Goal: Transaction & Acquisition: Purchase product/service

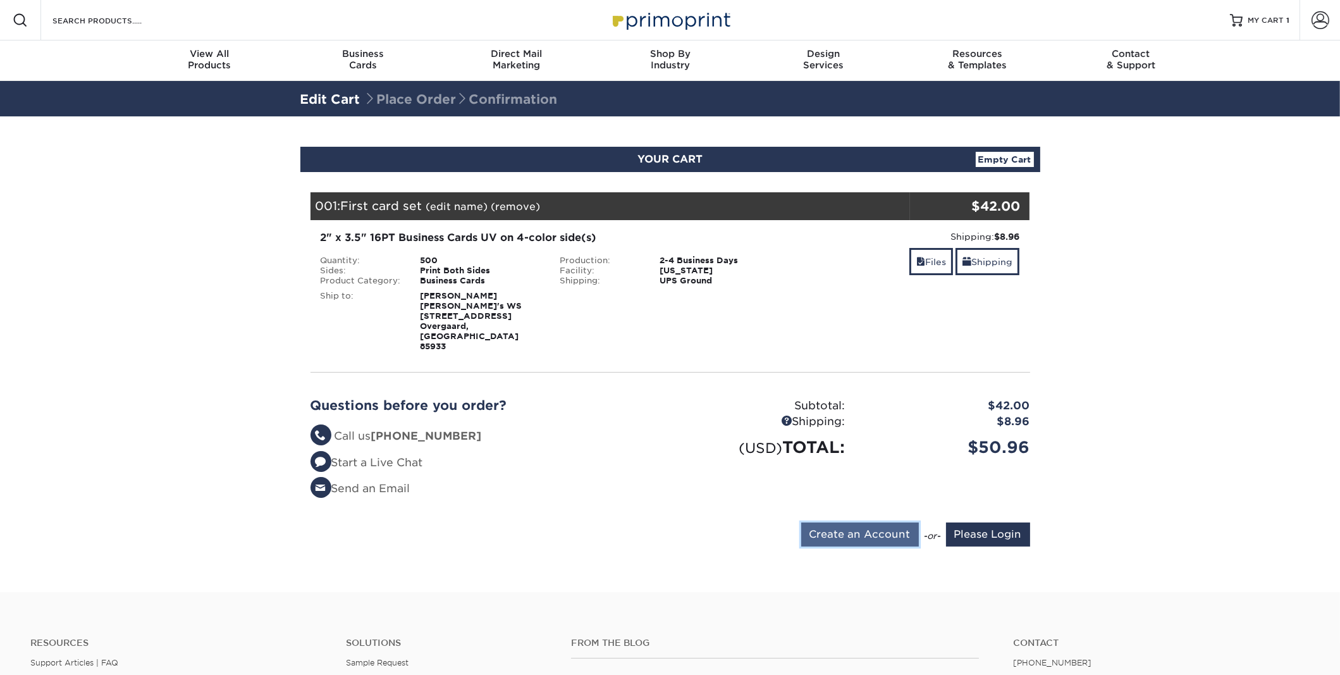
click at [854, 522] on input "Create an Account" at bounding box center [860, 534] width 118 height 24
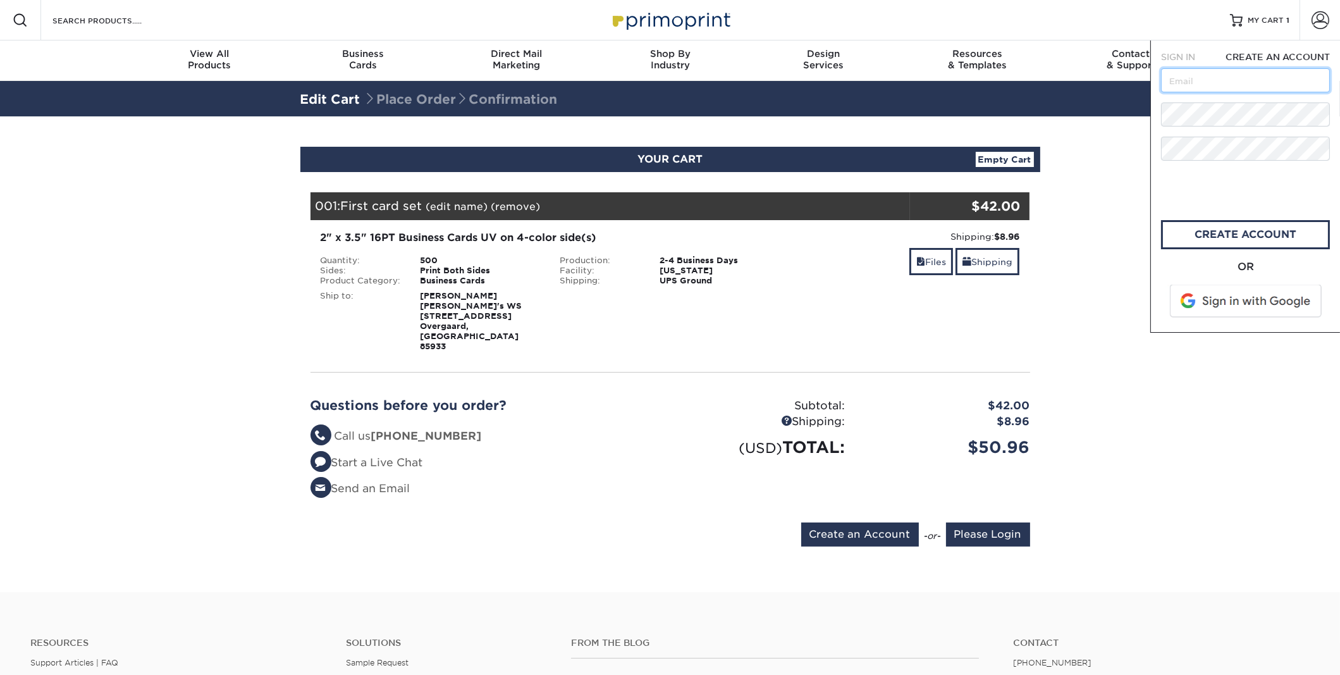
click at [1177, 86] on input "text" at bounding box center [1245, 80] width 169 height 24
click at [1262, 63] on div "CREATE AN ACCOUNT" at bounding box center [1276, 57] width 125 height 13
click at [1230, 77] on input "text" at bounding box center [1245, 80] width 169 height 24
paste input "[EMAIL_ADDRESS][DOMAIN_NAME]"
type input "[EMAIL_ADDRESS][DOMAIN_NAME]"
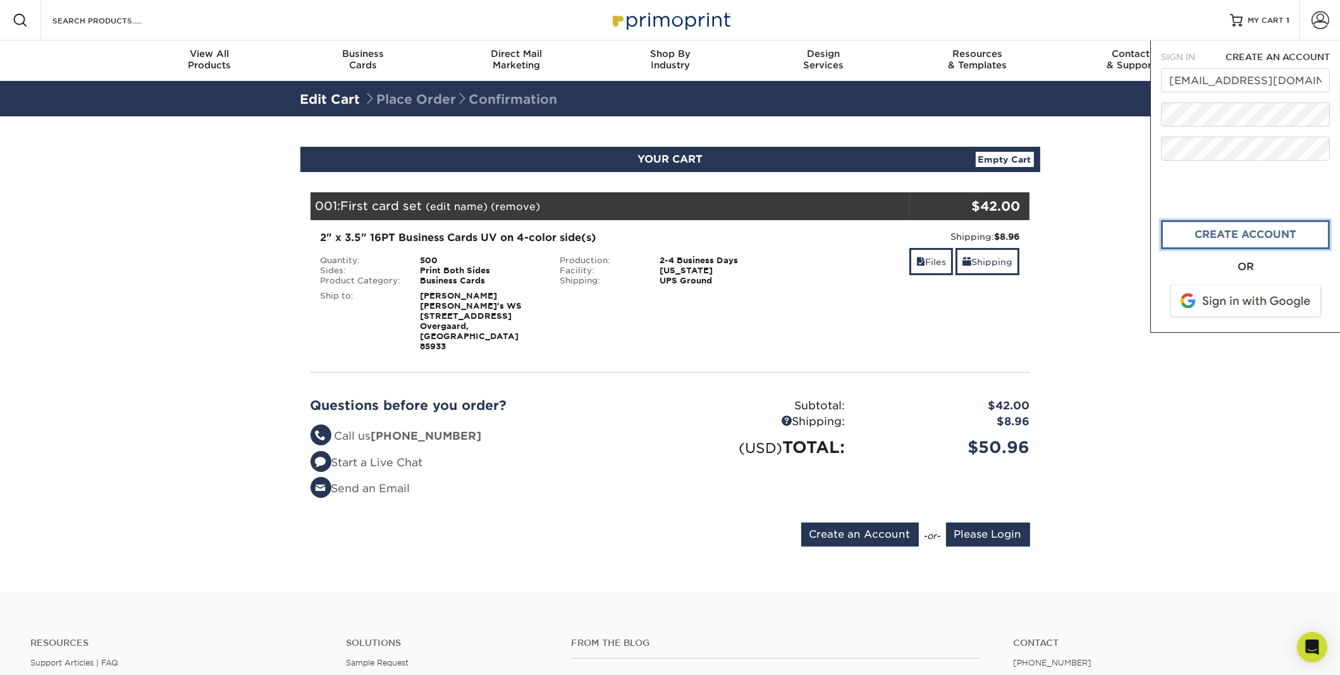
click at [1206, 233] on link "create account" at bounding box center [1245, 234] width 169 height 29
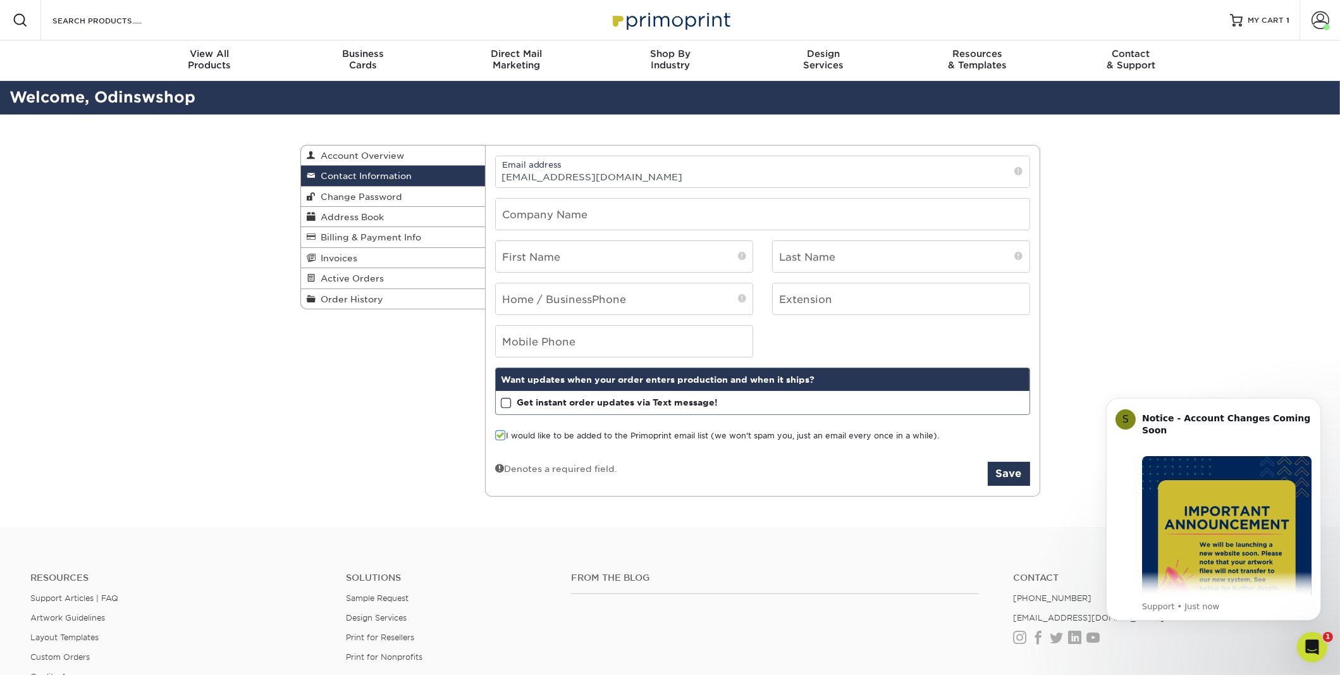
click at [1173, 352] on div "Contact Information Account Overview Contact Information Change Password Addres…" at bounding box center [670, 320] width 1340 height 413
click at [1318, 400] on icon "Dismiss notification" at bounding box center [1317, 400] width 7 height 7
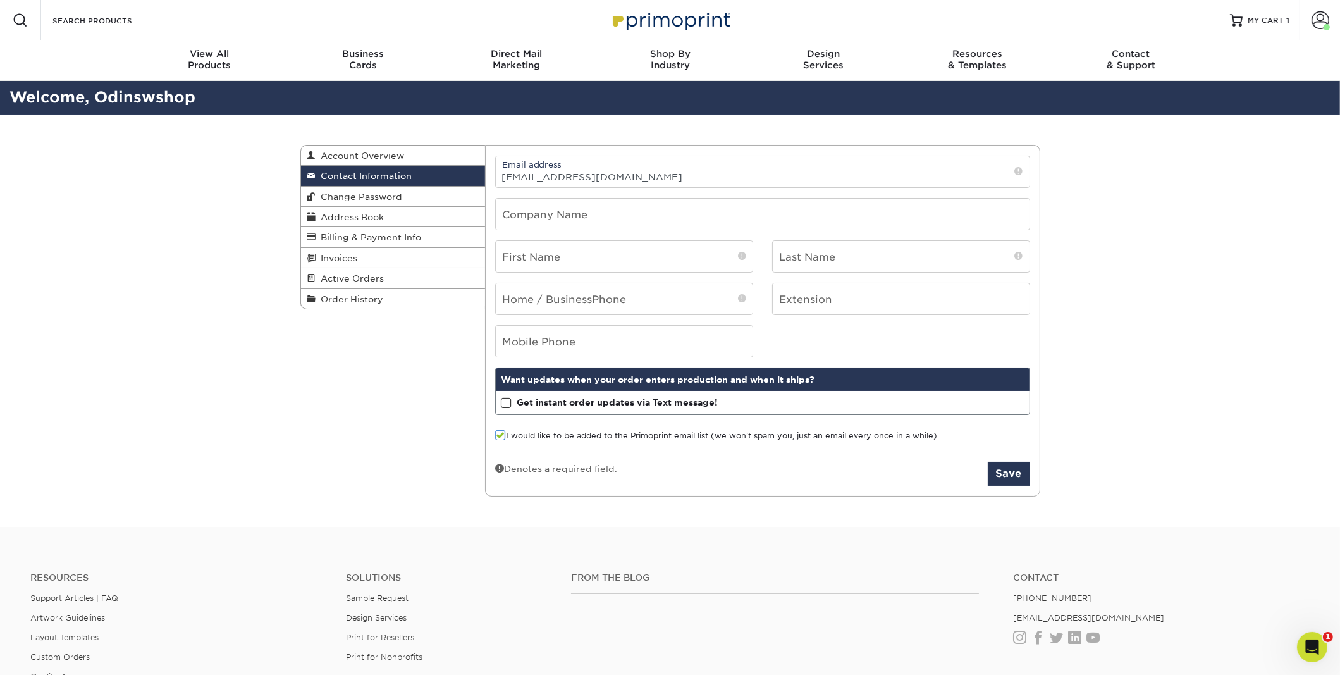
click at [1203, 376] on div "Contact Information Account Overview Contact Information Change Password Addres…" at bounding box center [670, 320] width 1340 height 413
click at [625, 209] on input "text" at bounding box center [763, 214] width 534 height 31
type input "Odin's WS"
type input "[PERSON_NAME]"
type input "Lieber"
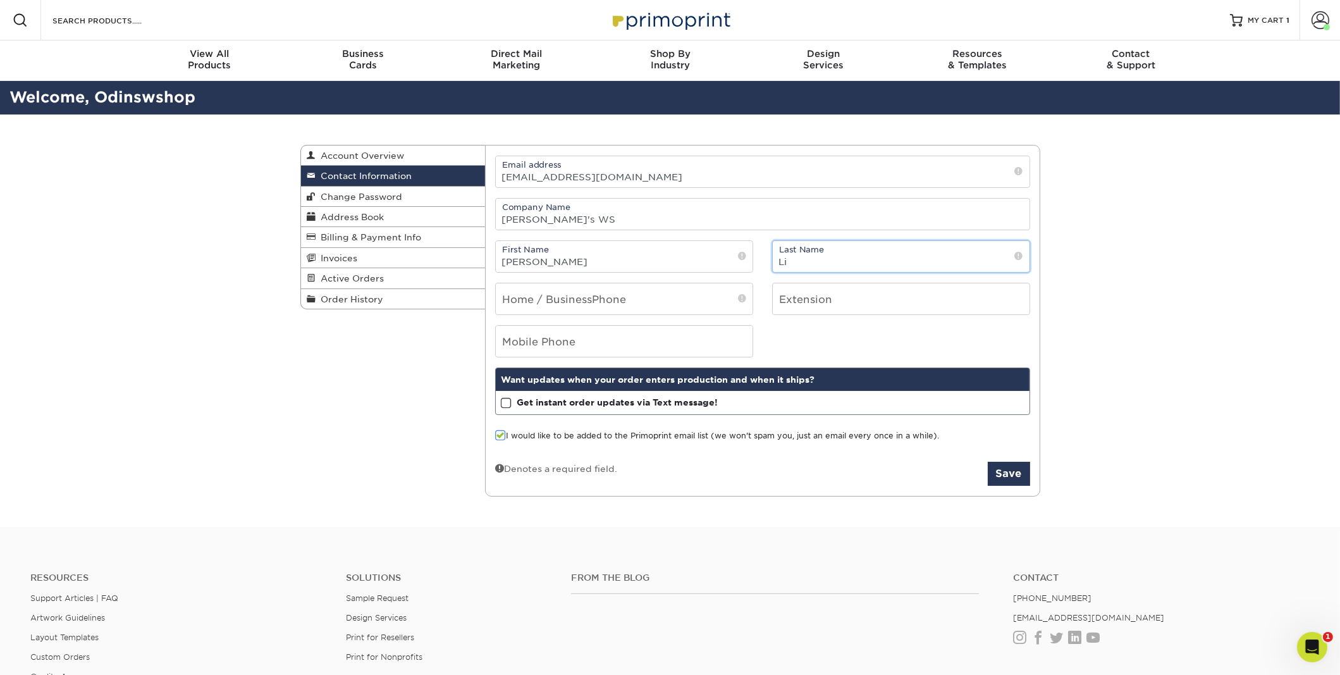
type input "8473376536"
click at [565, 404] on strong "Get instant order updates via Text message!" at bounding box center [617, 402] width 201 height 10
click at [0, 0] on input "Get instant order updates via Text message!" at bounding box center [0, 0] width 0 height 0
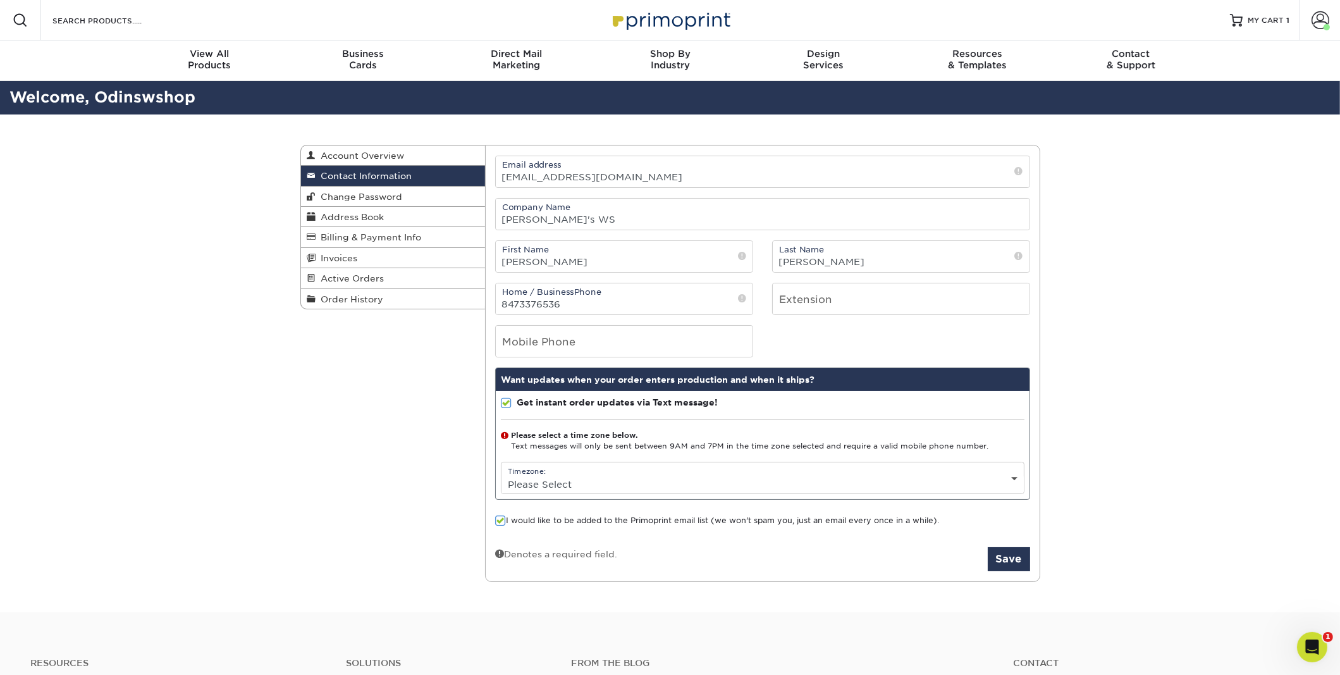
click at [636, 476] on select "Please Select (GMT -12:00) Eniwetok, Kwajalein (GMT -11:00) Midway Island, Samo…" at bounding box center [763, 484] width 522 height 18
click at [617, 133] on div "Contact Information Account Overview Contact Information Change Password Addres…" at bounding box center [670, 363] width 759 height 498
click at [724, 483] on select "Please Select (GMT -12:00) Eniwetok, Kwajalein (GMT -11:00) Midway Island, Samo…" at bounding box center [763, 484] width 522 height 18
click at [715, 530] on form "Email address odinswshop@gmail.com Company Name Odin's WS First Name Andrew Las…" at bounding box center [762, 364] width 535 height 416
click at [705, 517] on label "I would like to be added to the Primoprint email list (we won't spam you, just …" at bounding box center [717, 521] width 444 height 12
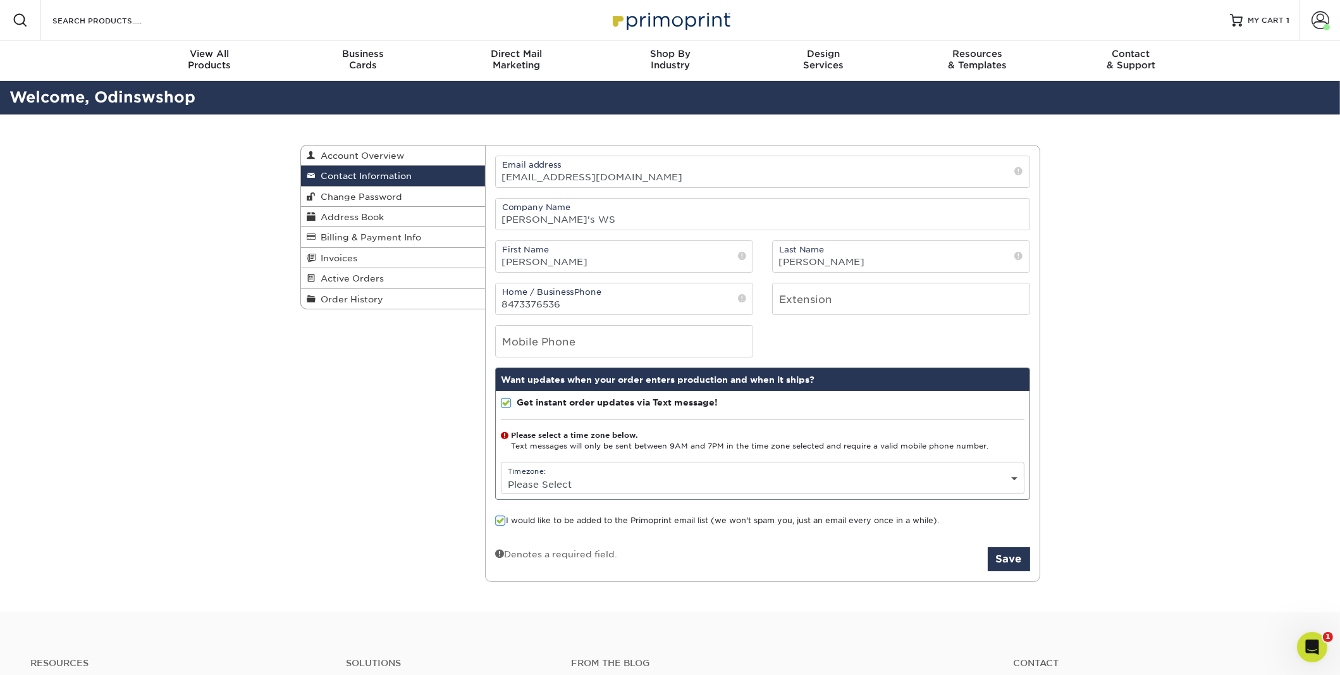
click at [0, 0] on input "I would like to be added to the Primoprint email list (we won't spam you, just …" at bounding box center [0, 0] width 0 height 0
click at [701, 466] on div "Timezone: Please Select (GMT -12:00) Eniwetok, Kwajalein (GMT -11:00) Midway Is…" at bounding box center [763, 478] width 524 height 32
click at [569, 479] on select "Please Select (GMT -12:00) Eniwetok, Kwajalein (GMT -11:00) Midway Island, Samo…" at bounding box center [763, 484] width 522 height 18
click at [569, 481] on select "Please Select (GMT -12:00) Eniwetok, Kwajalein (GMT -11:00) Midway Island, Samo…" at bounding box center [763, 484] width 522 height 18
click at [589, 404] on strong "Get instant order updates via Text message!" at bounding box center [617, 402] width 201 height 10
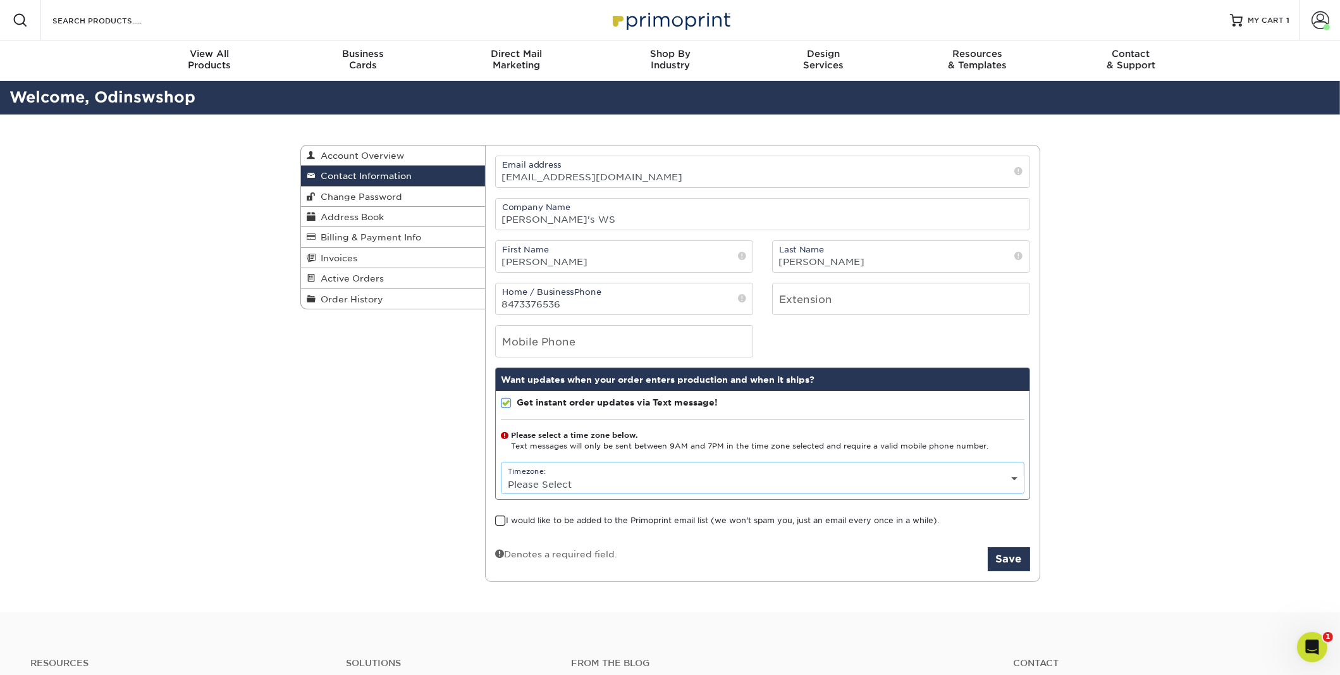
click at [0, 0] on input "Get instant order updates via Text message!" at bounding box center [0, 0] width 0 height 0
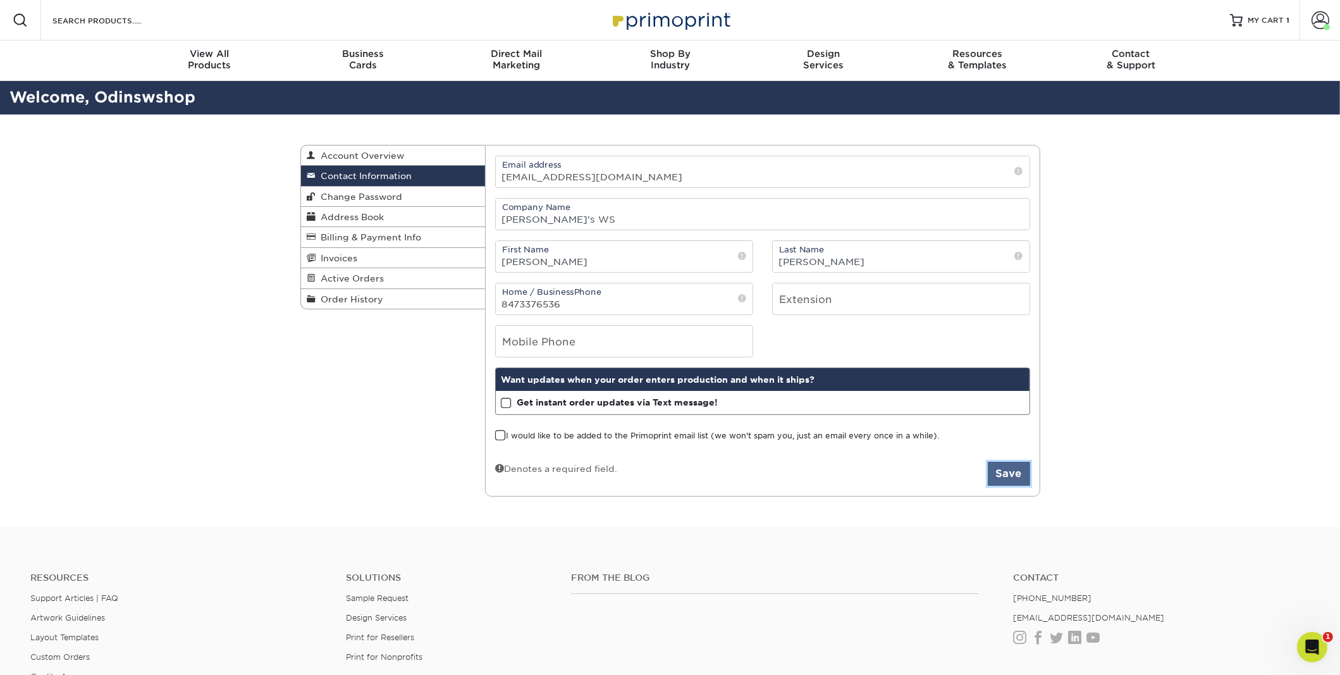
click at [989, 476] on button "Save" at bounding box center [1009, 474] width 42 height 24
click at [393, 213] on link "Address Book" at bounding box center [393, 217] width 185 height 20
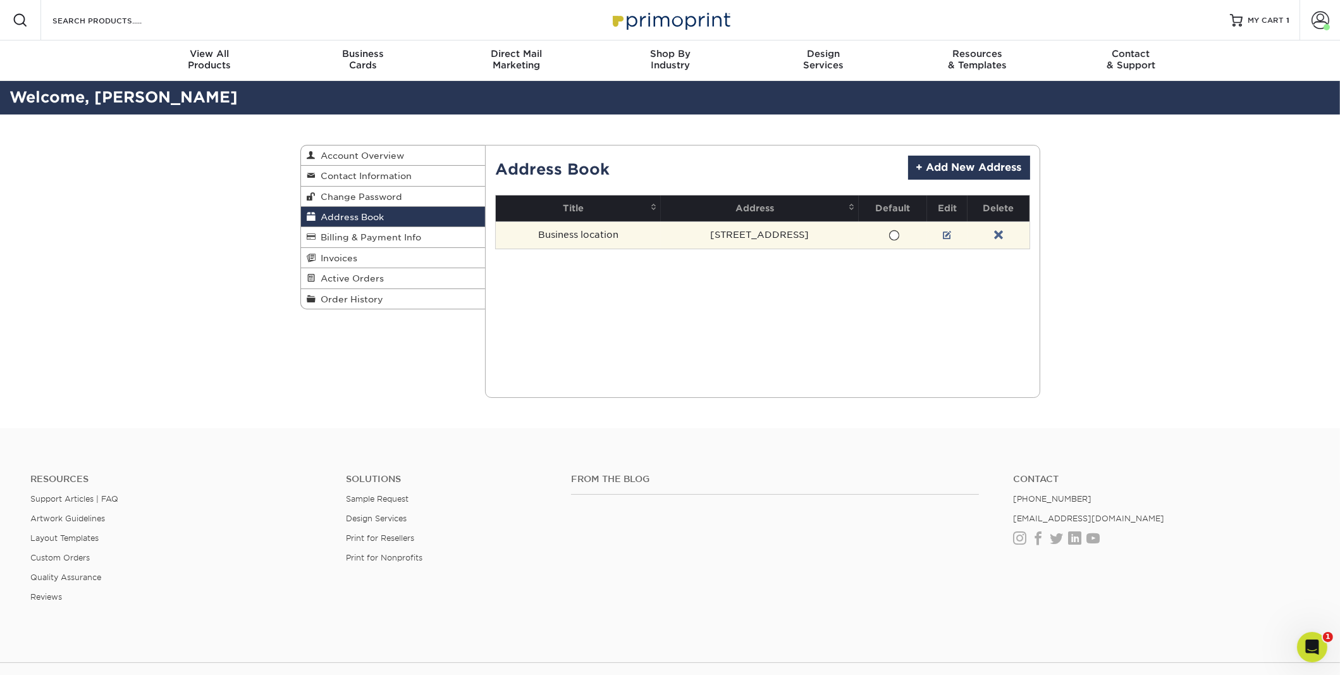
click at [893, 235] on span at bounding box center [894, 236] width 11 height 12
click at [0, 0] on input "radio" at bounding box center [0, 0] width 0 height 0
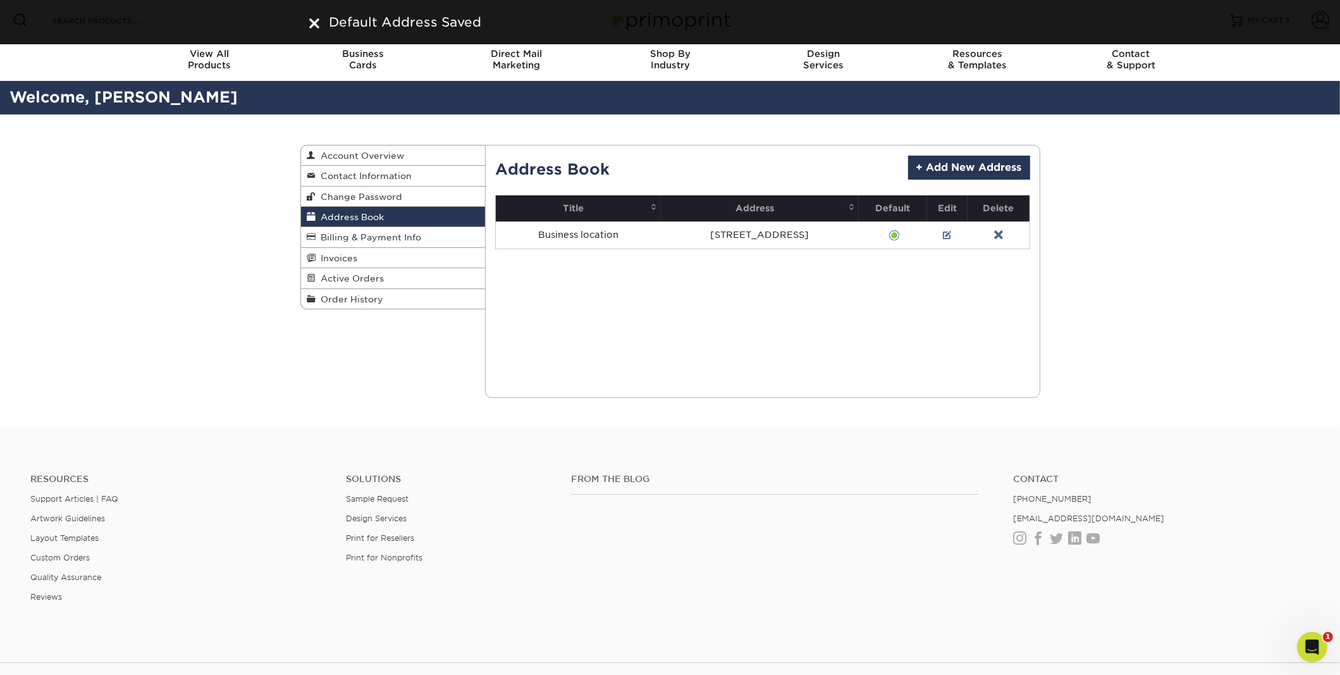
click at [815, 311] on div "Current Orders 0 Active 0 Missing Files" at bounding box center [762, 271] width 555 height 253
click at [407, 237] on span "Billing & Payment Info" at bounding box center [369, 237] width 106 height 10
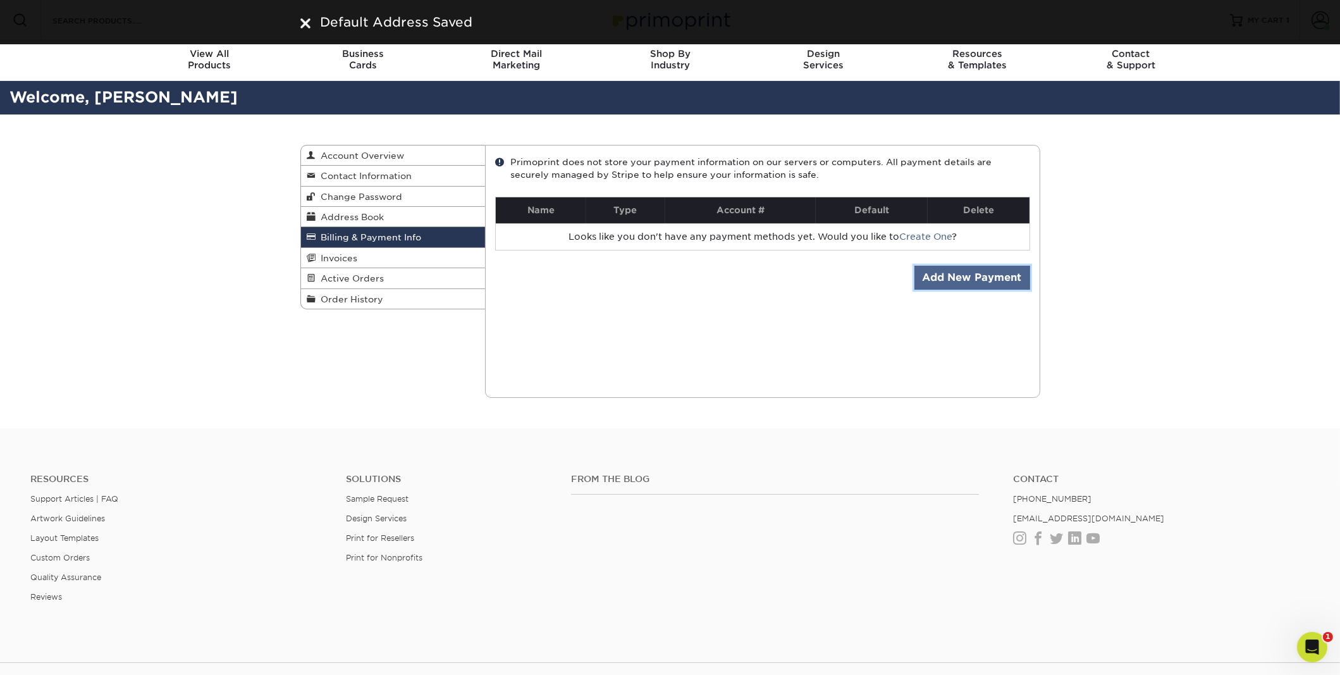
click at [987, 272] on link "Add New Payment" at bounding box center [973, 278] width 116 height 24
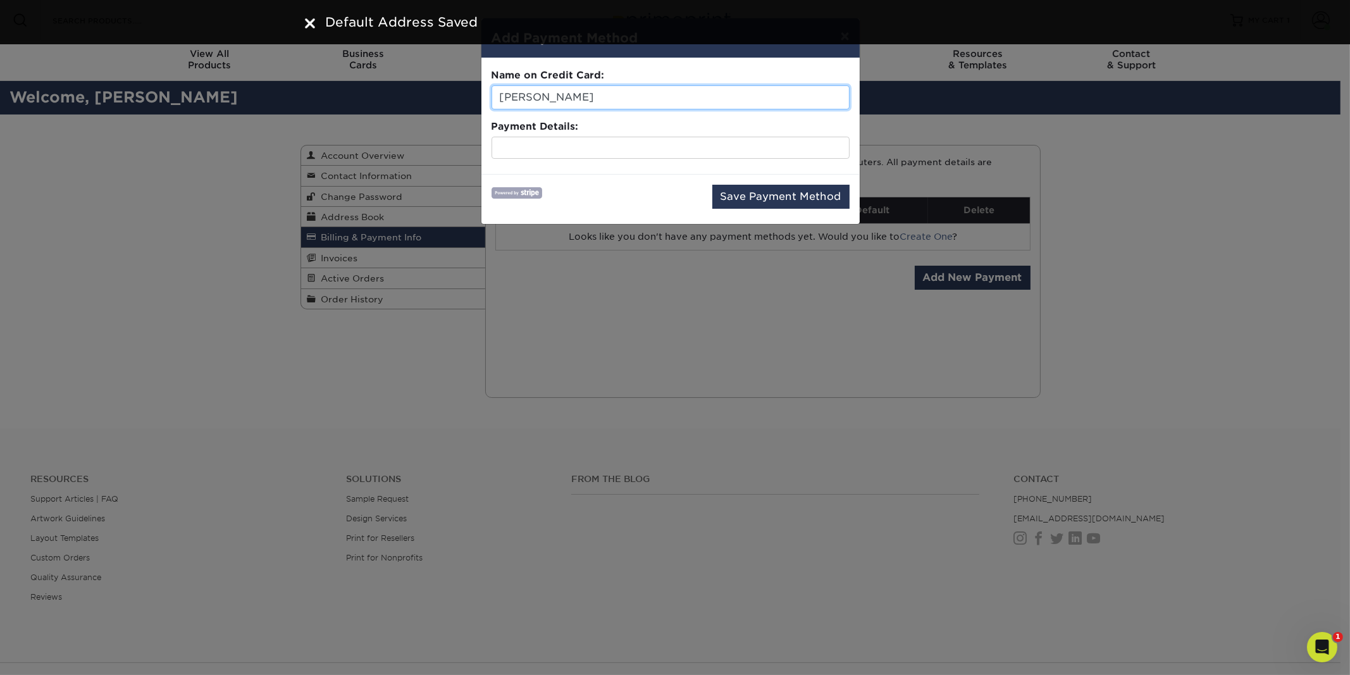
click at [596, 97] on input "Andrew Lieber" at bounding box center [670, 97] width 358 height 24
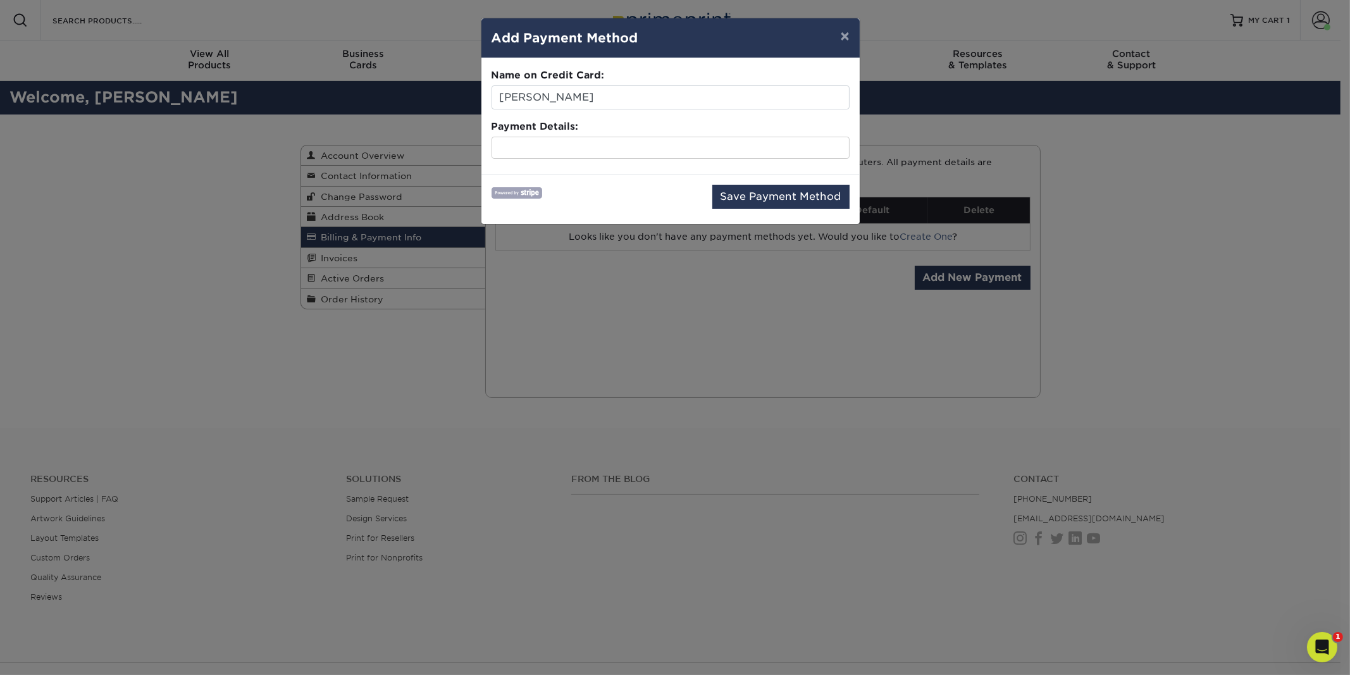
click at [677, 192] on div "Save Payment Method" at bounding box center [670, 199] width 358 height 29
click at [761, 194] on button "Save Payment Method" at bounding box center [780, 197] width 137 height 24
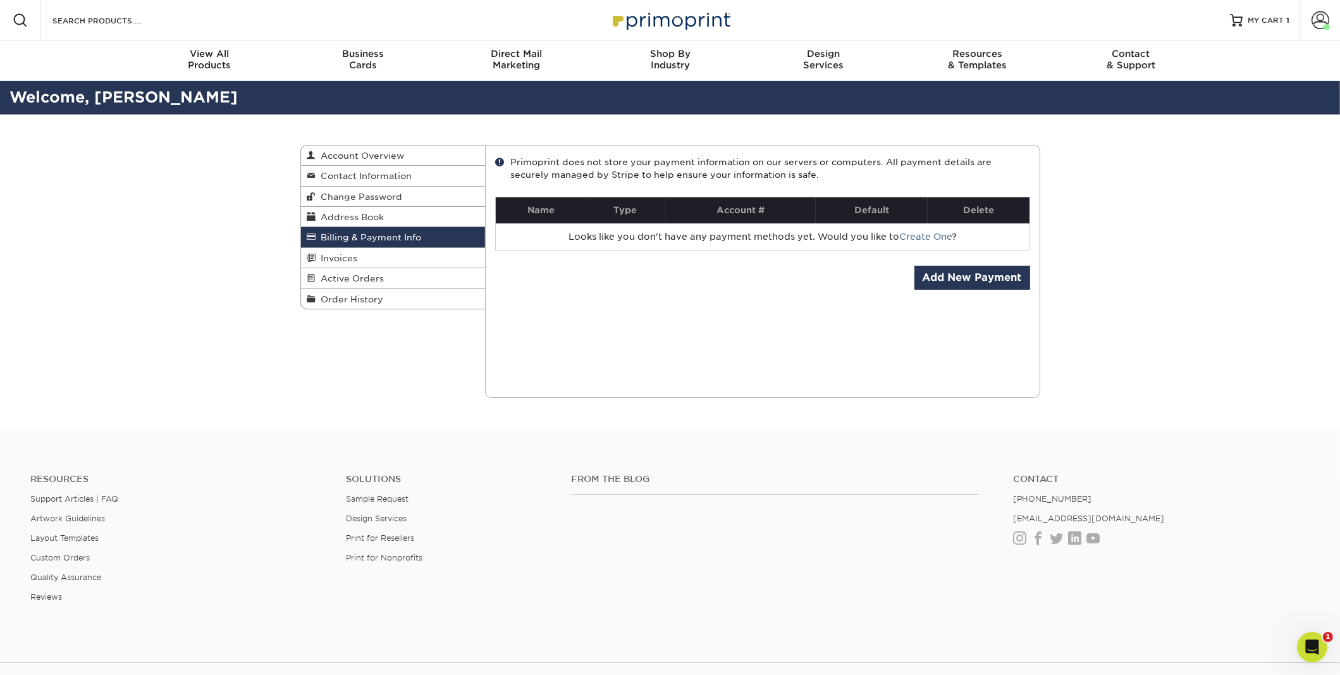
click at [1184, 301] on div "Billing & Payment Info Account Overview Contact Information Change Password Add…" at bounding box center [670, 271] width 1340 height 314
click at [902, 371] on div "Current Orders 0 Active 0 Missing Files" at bounding box center [762, 271] width 555 height 253
click at [970, 279] on link "Add New Payment" at bounding box center [973, 278] width 116 height 24
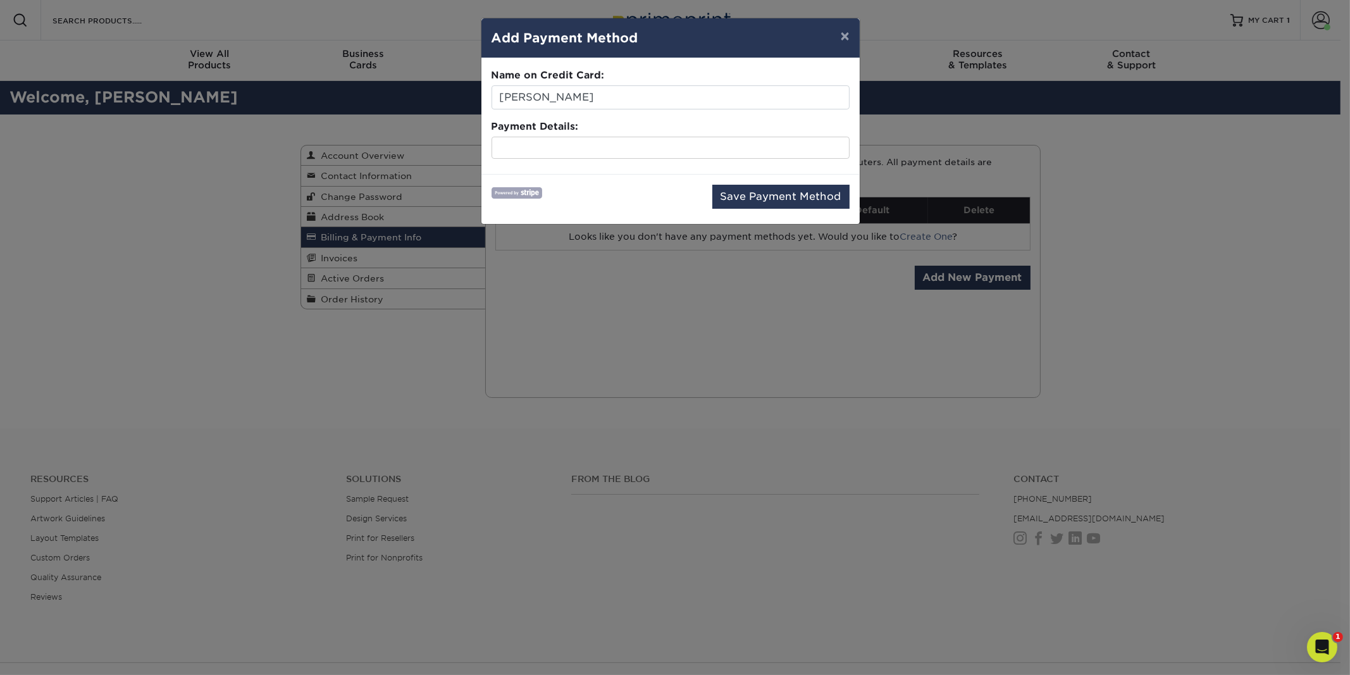
click at [628, 139] on div at bounding box center [670, 148] width 358 height 23
click at [599, 90] on input "[PERSON_NAME]" at bounding box center [670, 97] width 358 height 24
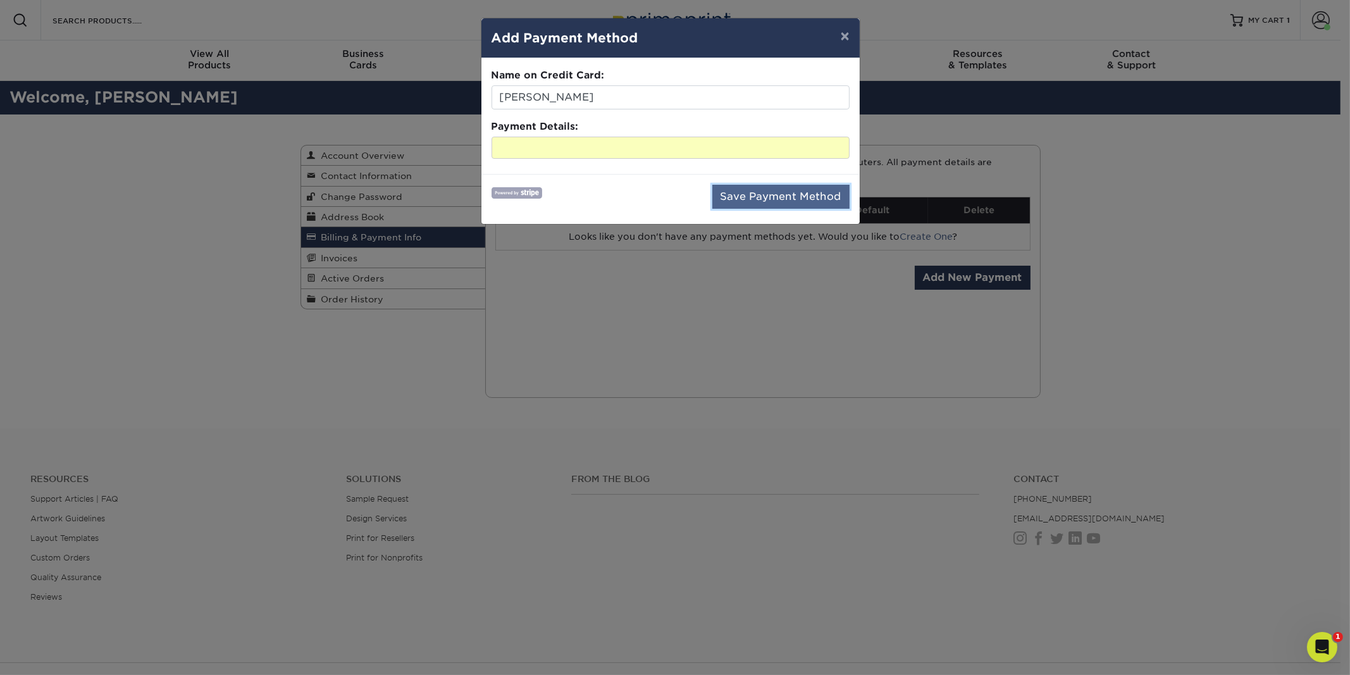
click at [773, 194] on button "Save Payment Method" at bounding box center [780, 197] width 137 height 24
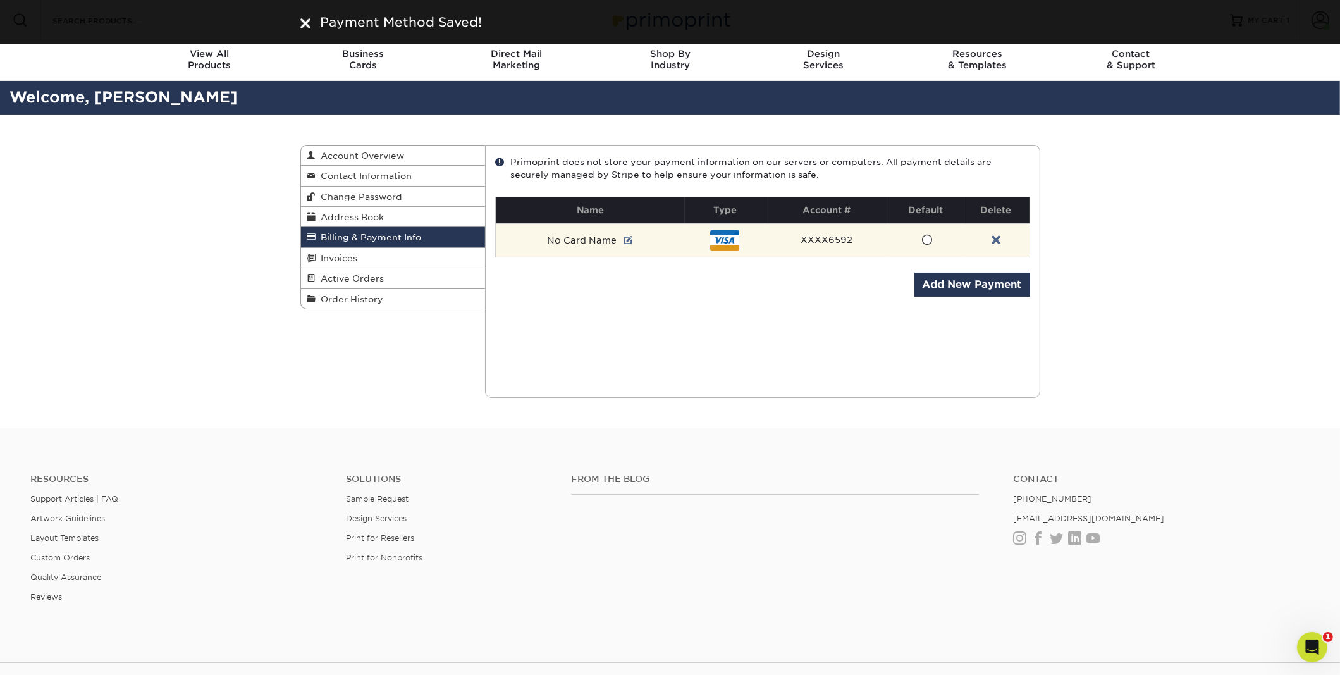
click at [924, 235] on span at bounding box center [927, 240] width 11 height 12
click at [0, 0] on input "radio" at bounding box center [0, 0] width 0 height 0
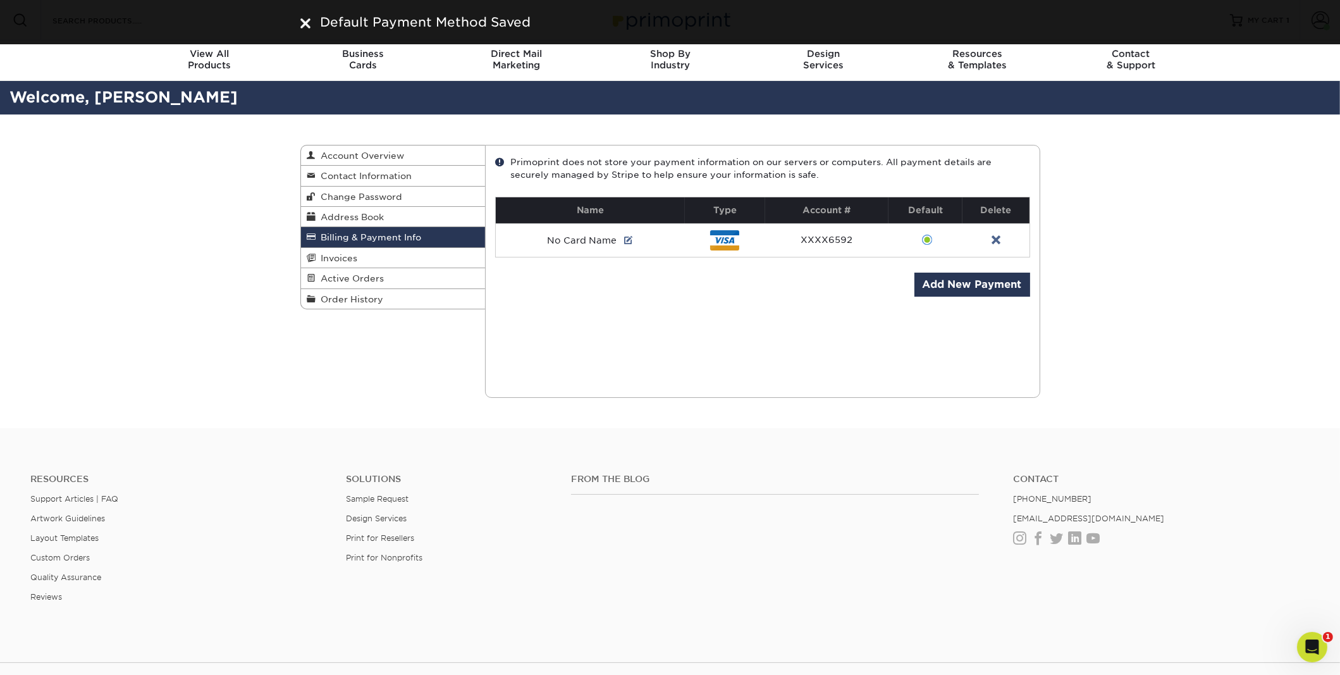
click at [833, 320] on div "Current Orders 0 Active 0 Missing Files" at bounding box center [762, 271] width 555 height 253
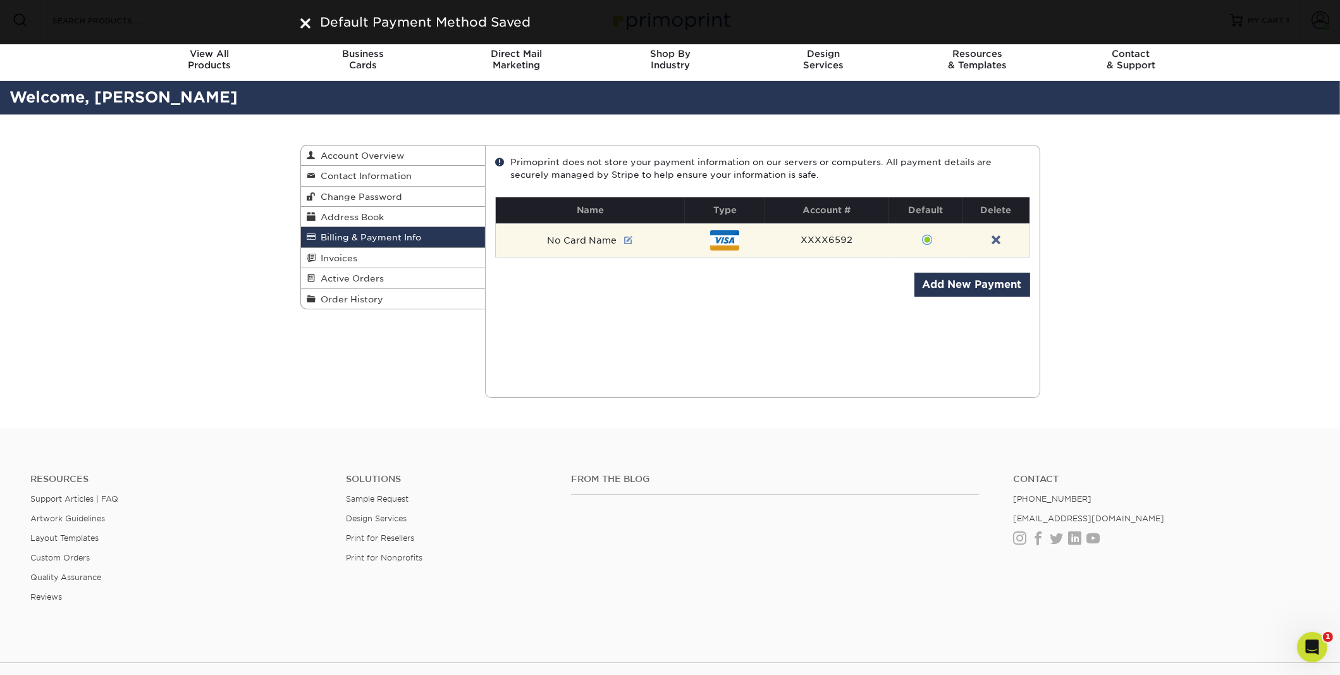
click at [627, 238] on link at bounding box center [629, 240] width 9 height 10
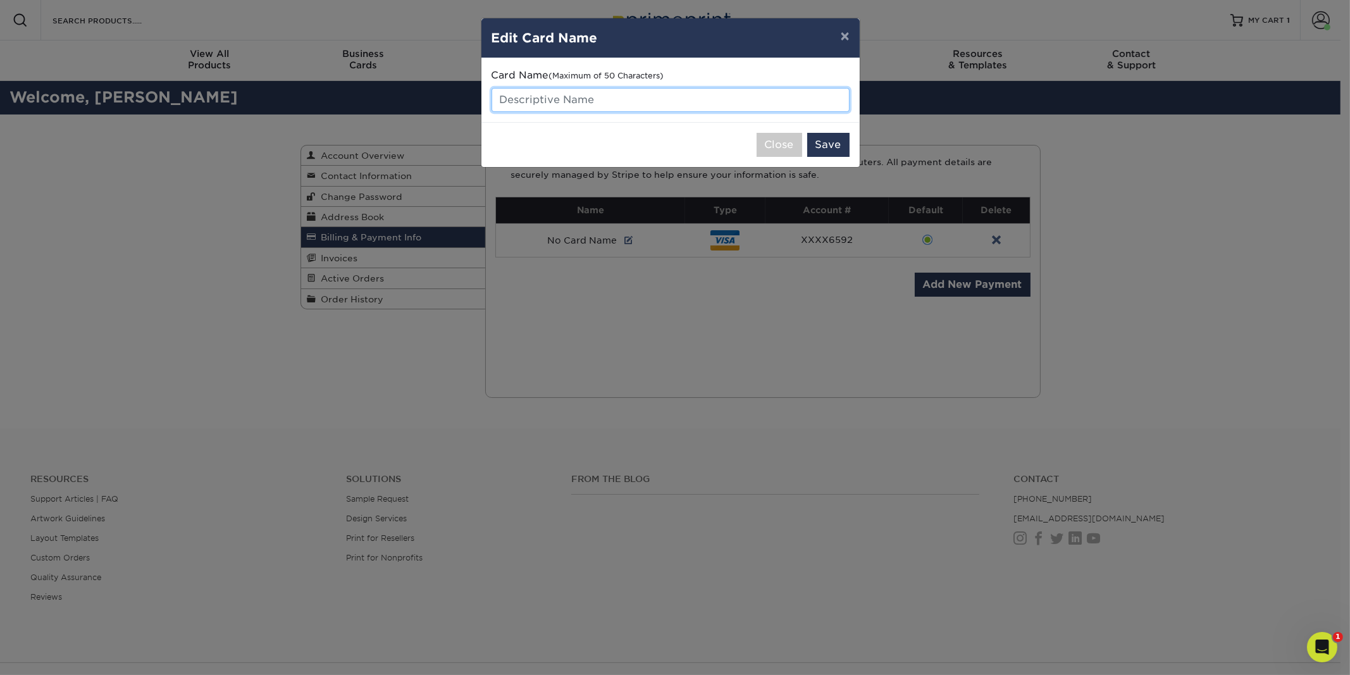
click at [569, 93] on input "text" at bounding box center [670, 100] width 358 height 24
type input "Debit"
click at [826, 144] on button "Save" at bounding box center [828, 145] width 42 height 24
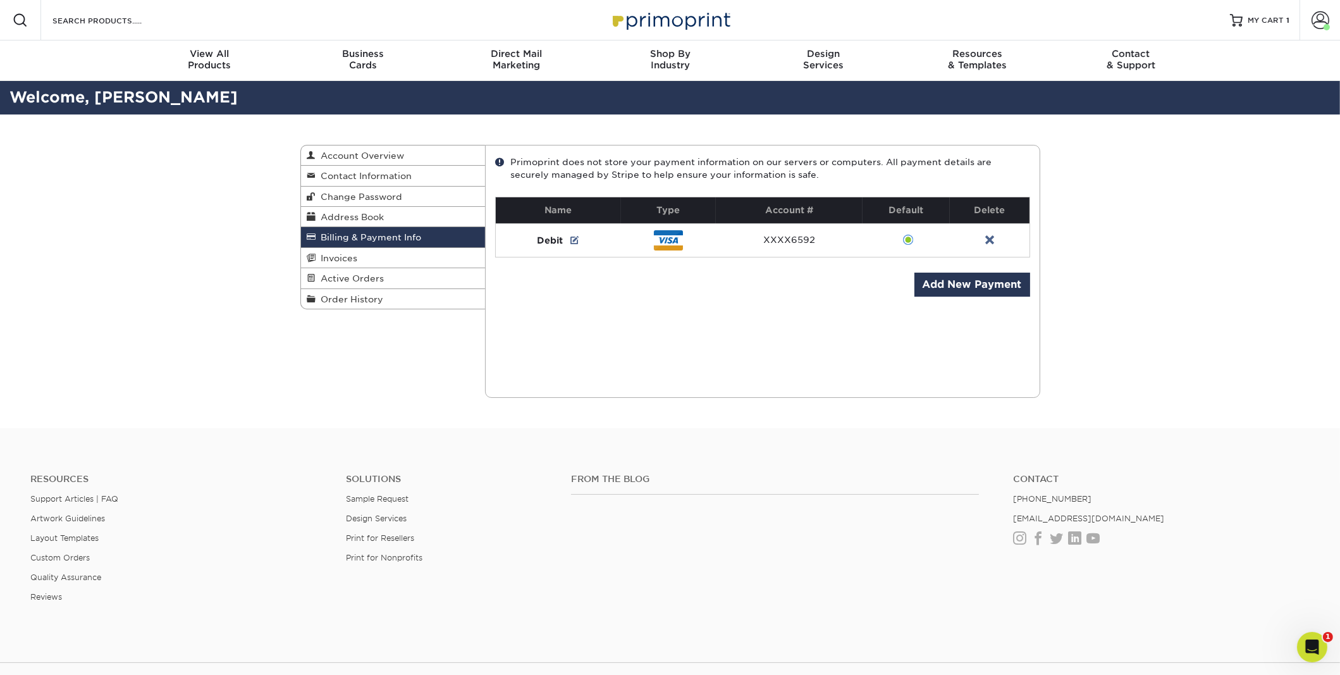
click at [700, 359] on div "Current Orders 0 Active 0 Missing Files" at bounding box center [762, 271] width 555 height 253
click at [380, 261] on link "Invoices" at bounding box center [393, 258] width 185 height 20
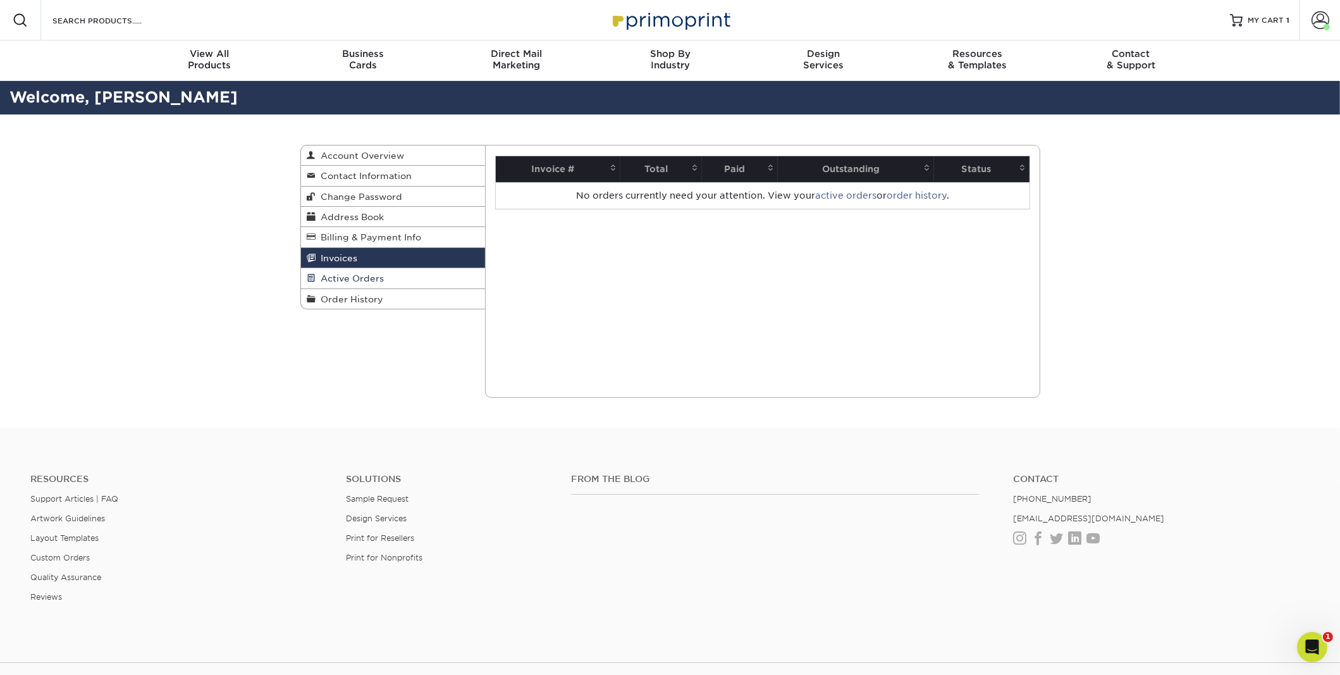
click at [393, 278] on link "Active Orders" at bounding box center [393, 278] width 185 height 20
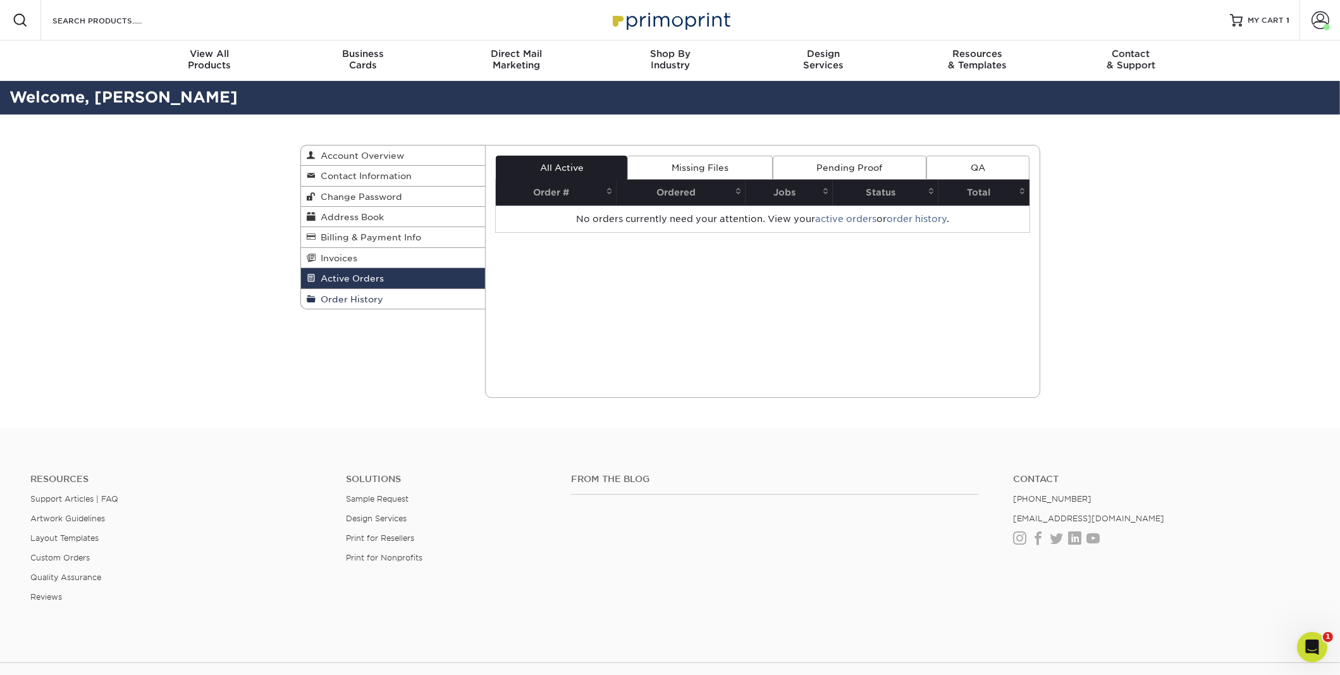
click at [393, 294] on link "Order History" at bounding box center [393, 299] width 185 height 20
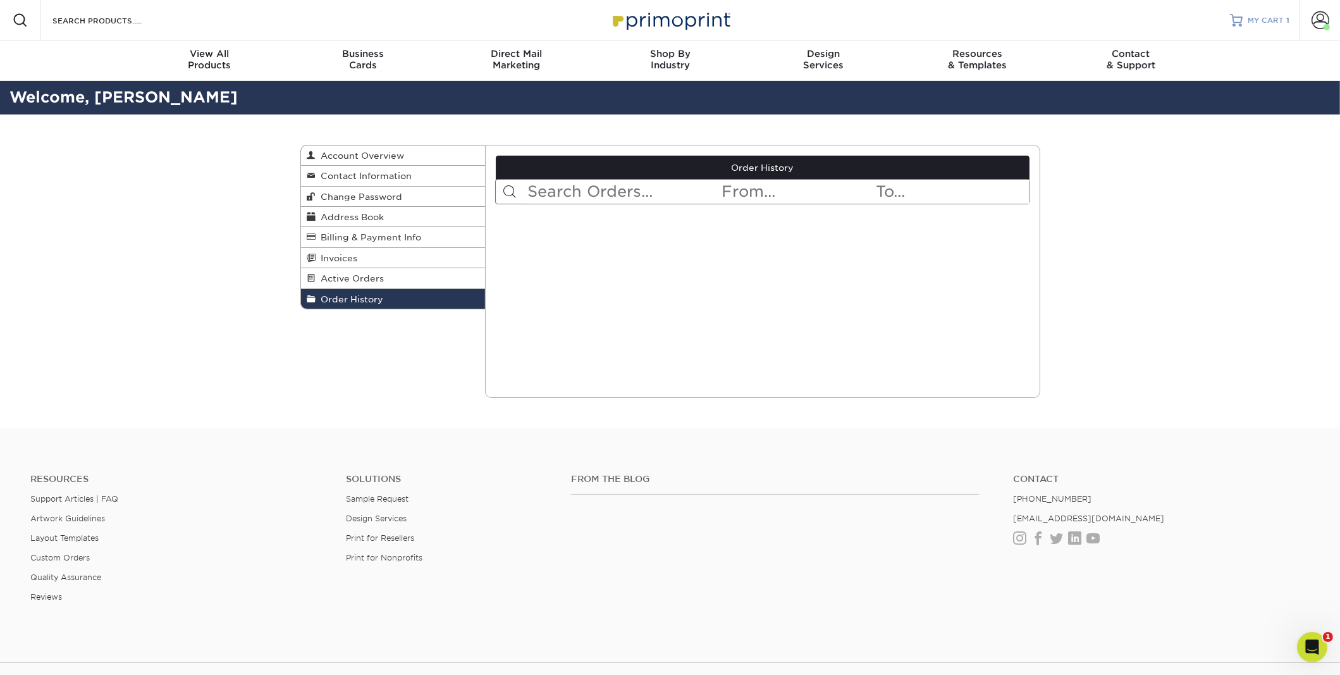
click at [1242, 22] on div at bounding box center [1236, 20] width 13 height 13
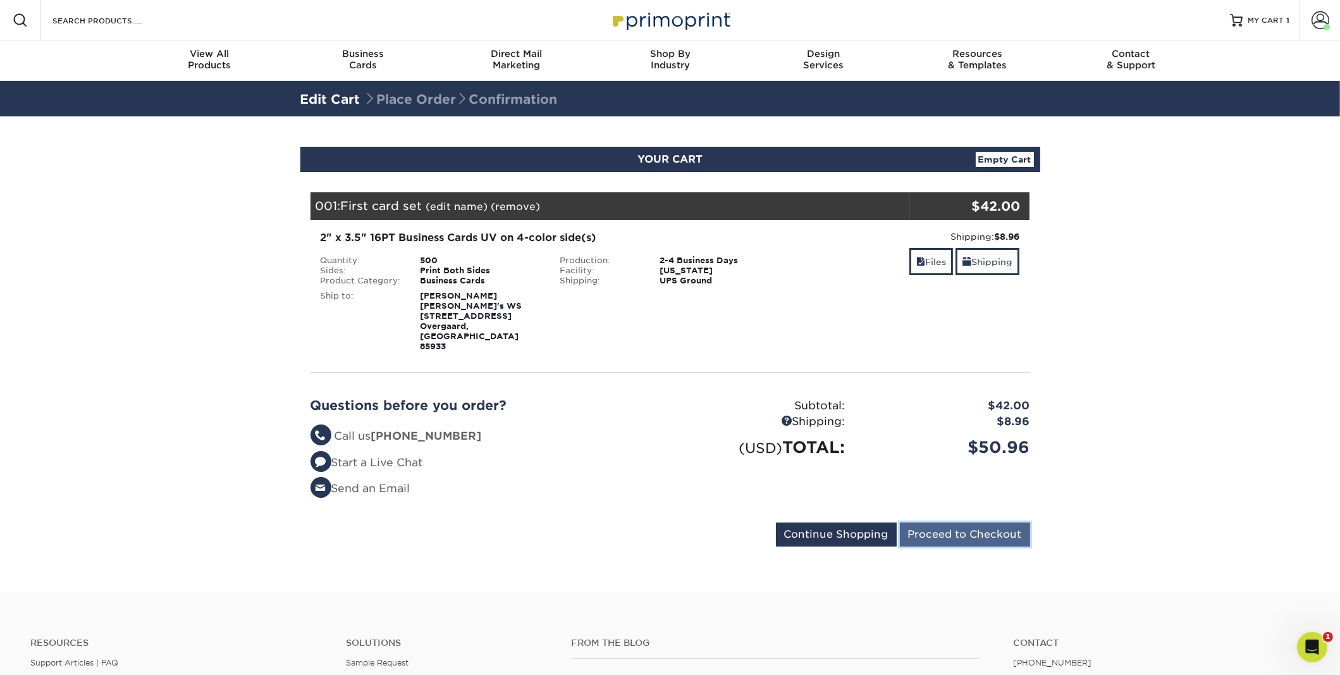
click at [969, 522] on input "Proceed to Checkout" at bounding box center [965, 534] width 130 height 24
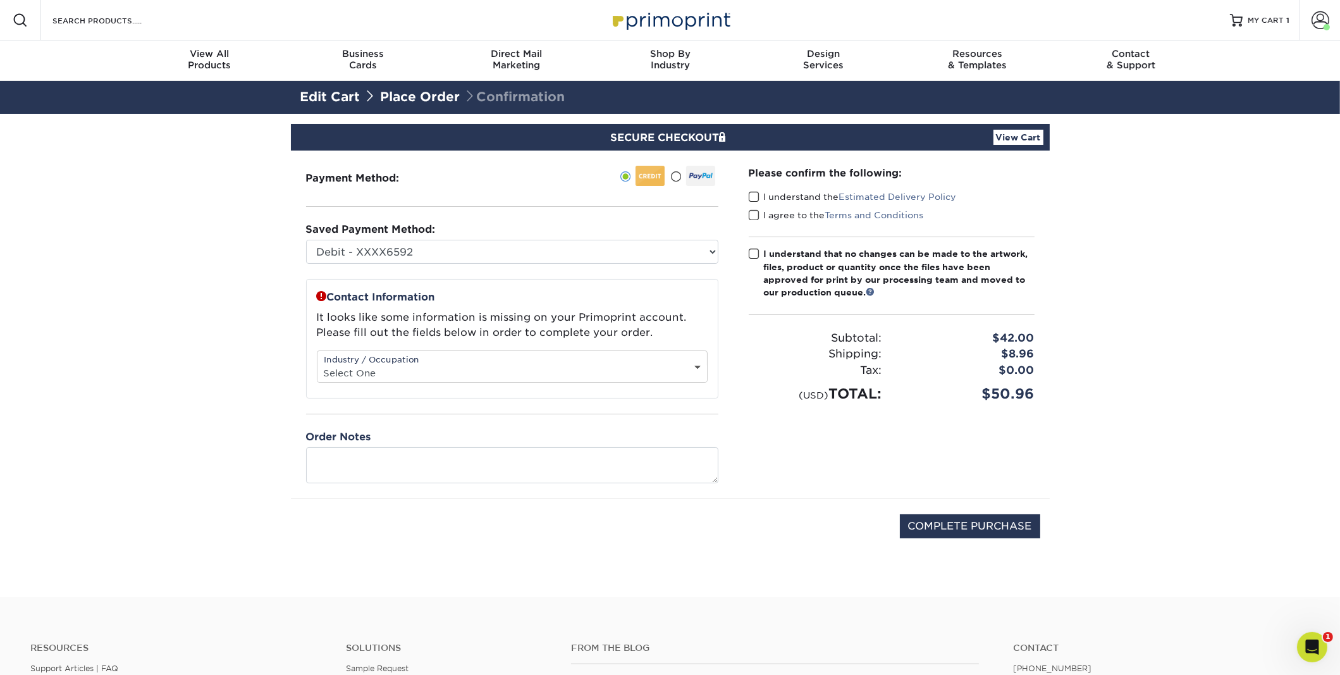
click at [448, 368] on select "Select One Administrative Executive Human Resources Construction Education Ente…" at bounding box center [513, 373] width 390 height 18
click at [318, 364] on select "Select One Administrative Executive Human Resources Construction Education Ente…" at bounding box center [513, 373] width 390 height 18
click at [550, 321] on p "It looks like some information is missing on your Primoprint account. Please fi…" at bounding box center [512, 325] width 391 height 30
click at [409, 460] on textarea at bounding box center [512, 465] width 412 height 36
click at [436, 371] on select "Select One Administrative Executive Human Resources Construction Education Ente…" at bounding box center [513, 373] width 390 height 18
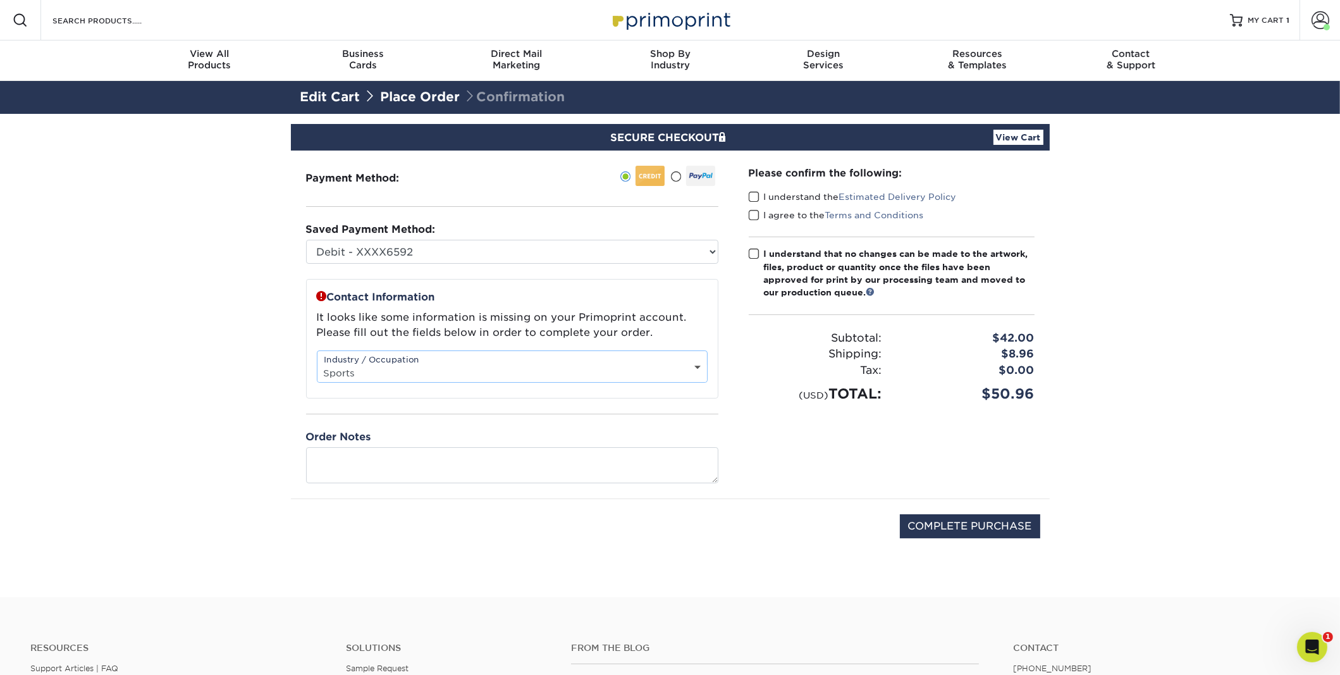
select select "26"
click at [318, 364] on select "Select One Administrative Executive Human Resources Construction Education Ente…" at bounding box center [513, 373] width 390 height 18
click at [382, 465] on textarea at bounding box center [512, 465] width 412 height 36
click at [383, 461] on textarea at bounding box center [512, 465] width 412 height 36
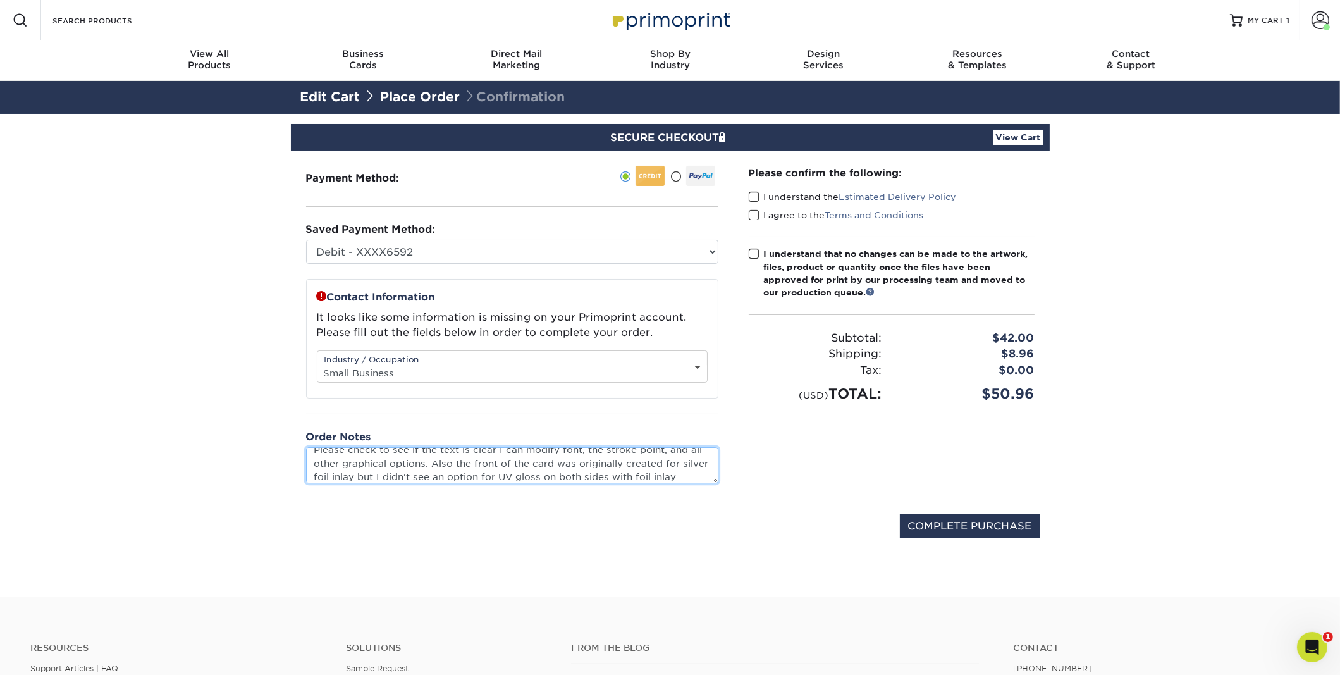
scroll to position [22, 0]
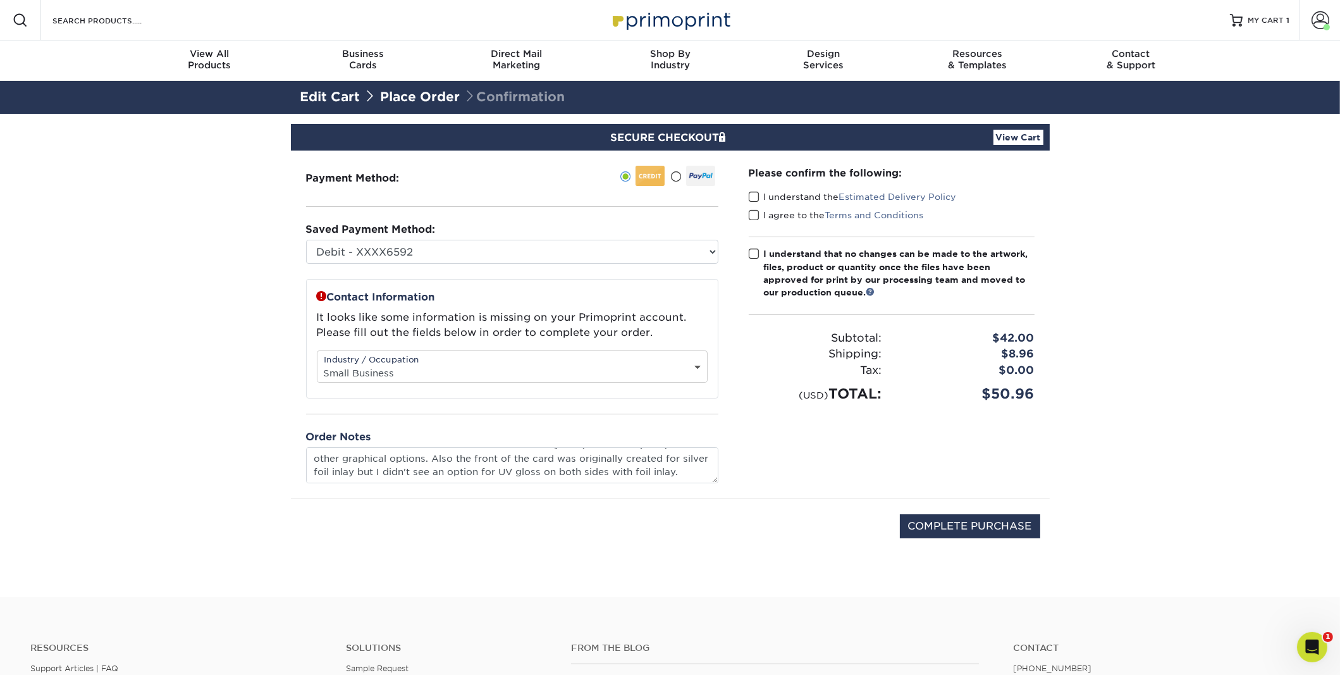
click at [753, 194] on span at bounding box center [754, 197] width 11 height 12
click at [0, 0] on input "I understand the Estimated Delivery Policy" at bounding box center [0, 0] width 0 height 0
click at [754, 212] on span at bounding box center [754, 215] width 11 height 12
click at [0, 0] on input "I agree to the Terms and Conditions" at bounding box center [0, 0] width 0 height 0
click at [755, 252] on span at bounding box center [754, 254] width 11 height 12
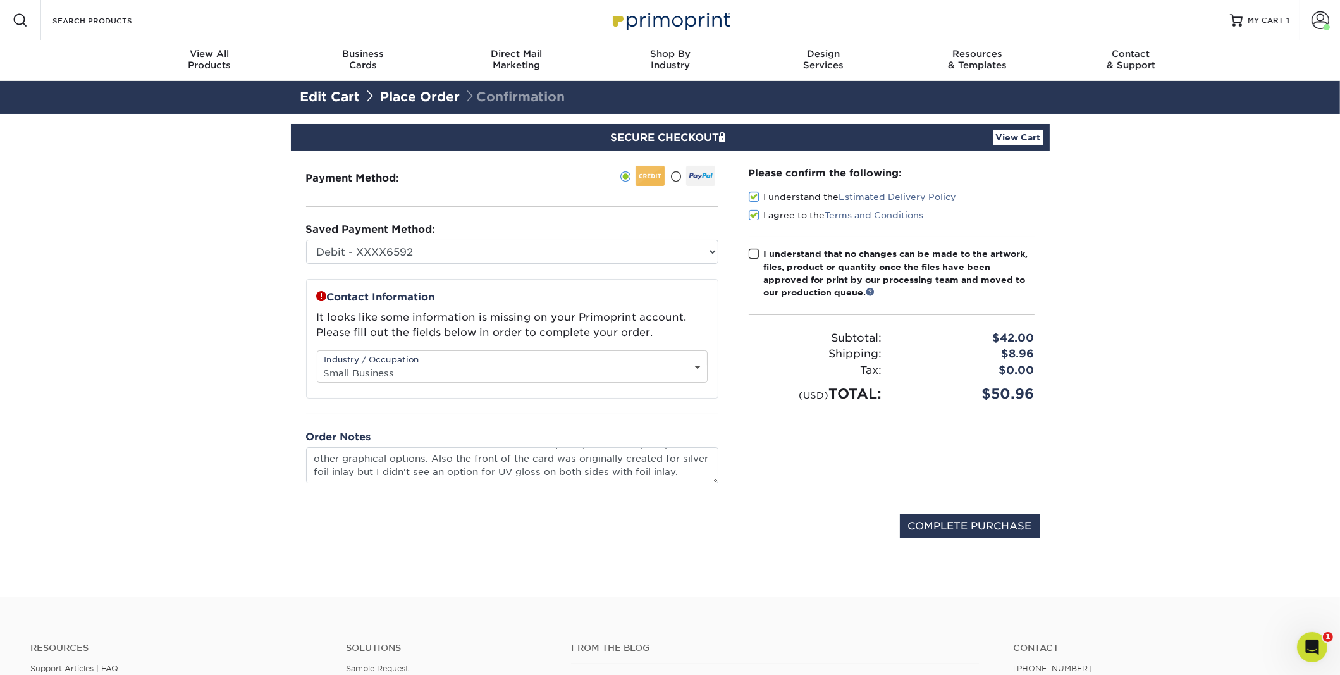
click at [0, 0] on input "I understand that no changes can be made to the artwork, files, product or quan…" at bounding box center [0, 0] width 0 height 0
click at [467, 478] on textarea "Please check to see if the text is clear I can modify font, the stroke point, a…" at bounding box center [512, 465] width 412 height 36
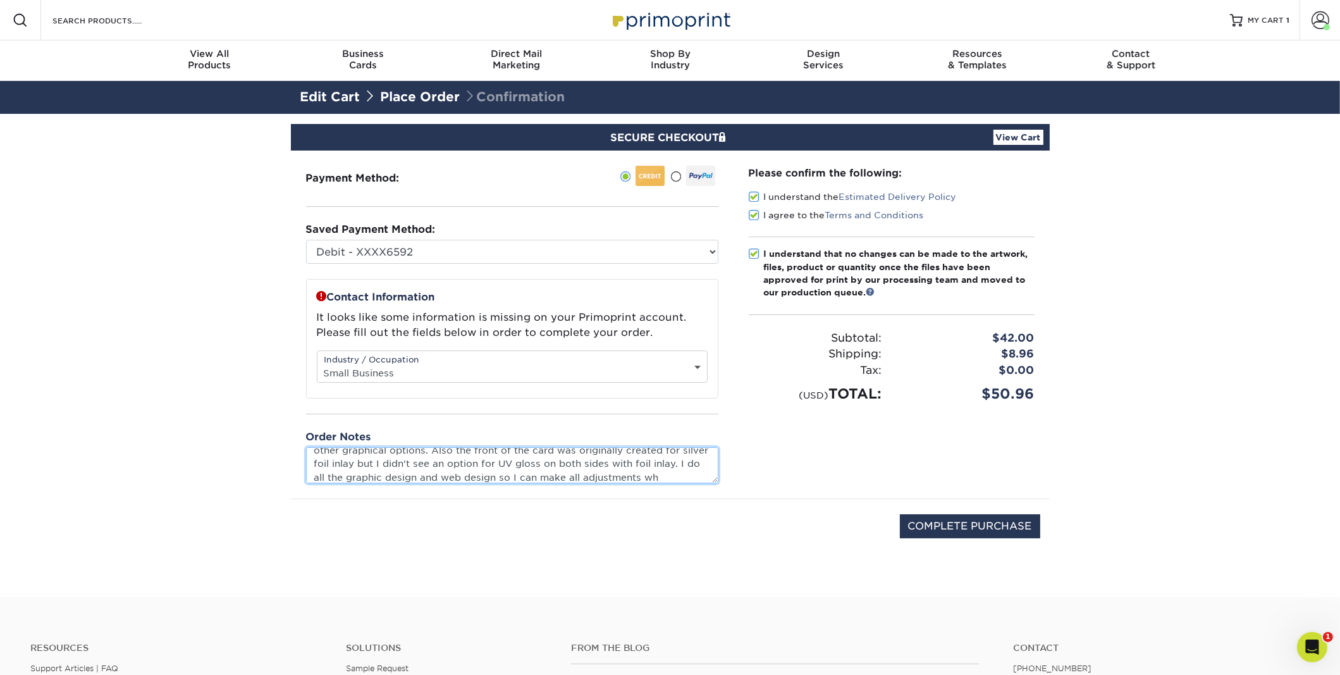
scroll to position [36, 0]
click at [359, 478] on textarea "Please check to see if the text is clear I can modify font, the stroke point, a…" at bounding box center [512, 465] width 412 height 36
click at [354, 477] on textarea "Please check to see if the text is clear I can modify font, the stroke point, a…" at bounding box center [512, 465] width 412 height 36
click at [331, 476] on textarea "Please check to see if the text is clear I can modify font, the stroke point, a…" at bounding box center [512, 465] width 412 height 36
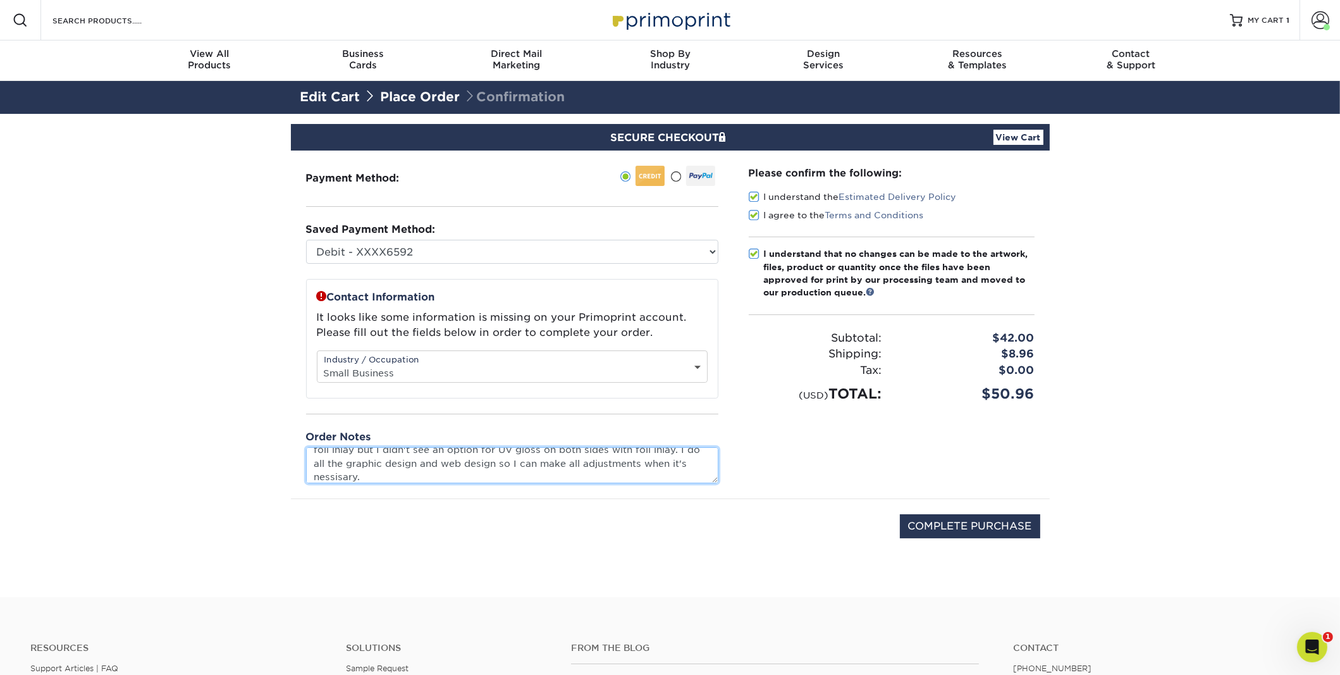
click at [331, 476] on textarea "Please check to see if the text is clear I can modify font, the stroke point, a…" at bounding box center [512, 465] width 412 height 36
click at [421, 477] on textarea "Please check to see if the text is clear I can modify font, the stroke point, a…" at bounding box center [512, 465] width 412 height 36
type textarea "Please check to see if the text is clear I can modify font, the stroke point, a…"
click at [953, 531] on input "COMPLETE PURCHASE" at bounding box center [970, 526] width 140 height 24
type input "PROCESSING, PLEASE WAIT..."
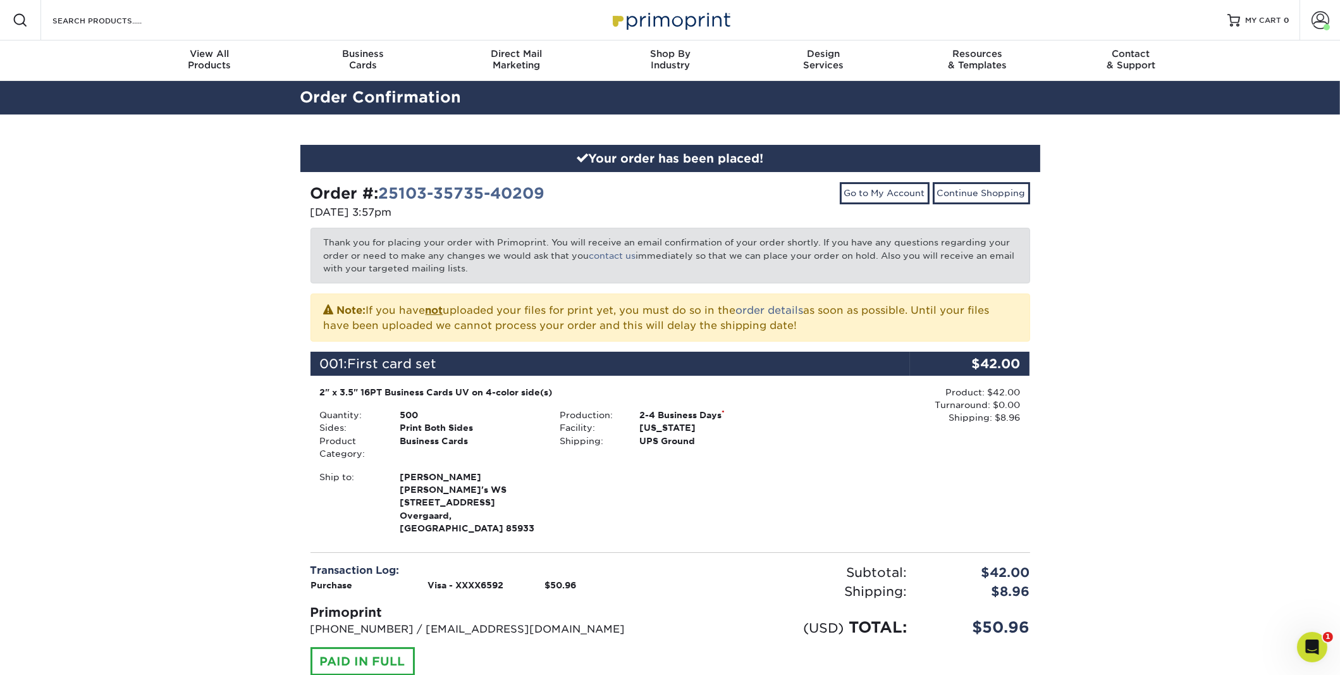
click at [797, 383] on div "001: First card set $42.00" at bounding box center [671, 369] width 720 height 34
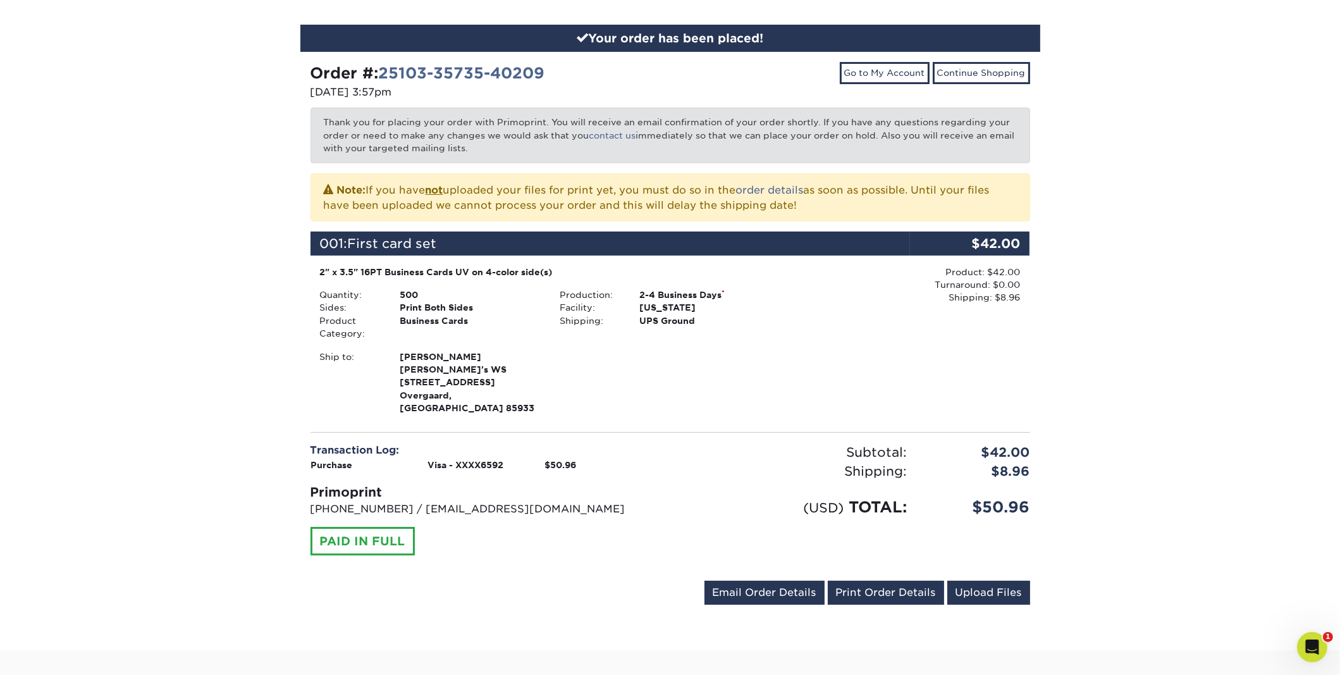
scroll to position [126, 0]
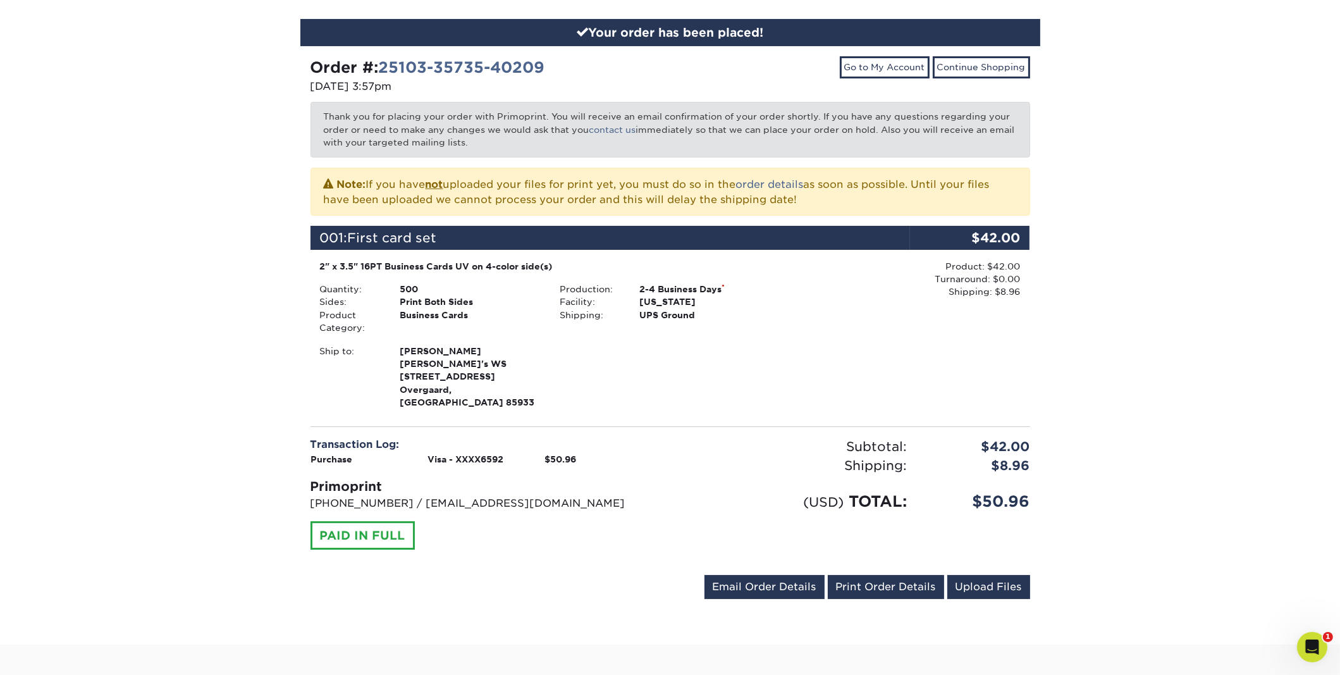
click at [598, 584] on div "[EMAIL_ADDRESS][DOMAIN_NAME] Send Email Order Details Print Order Details Uploa…" at bounding box center [671, 589] width 720 height 29
drag, startPoint x: 645, startPoint y: 592, endPoint x: 548, endPoint y: 567, distance: 100.6
click at [548, 575] on div "[EMAIL_ADDRESS][DOMAIN_NAME] Send Email Order Details Print Order Details Uploa…" at bounding box center [671, 589] width 720 height 29
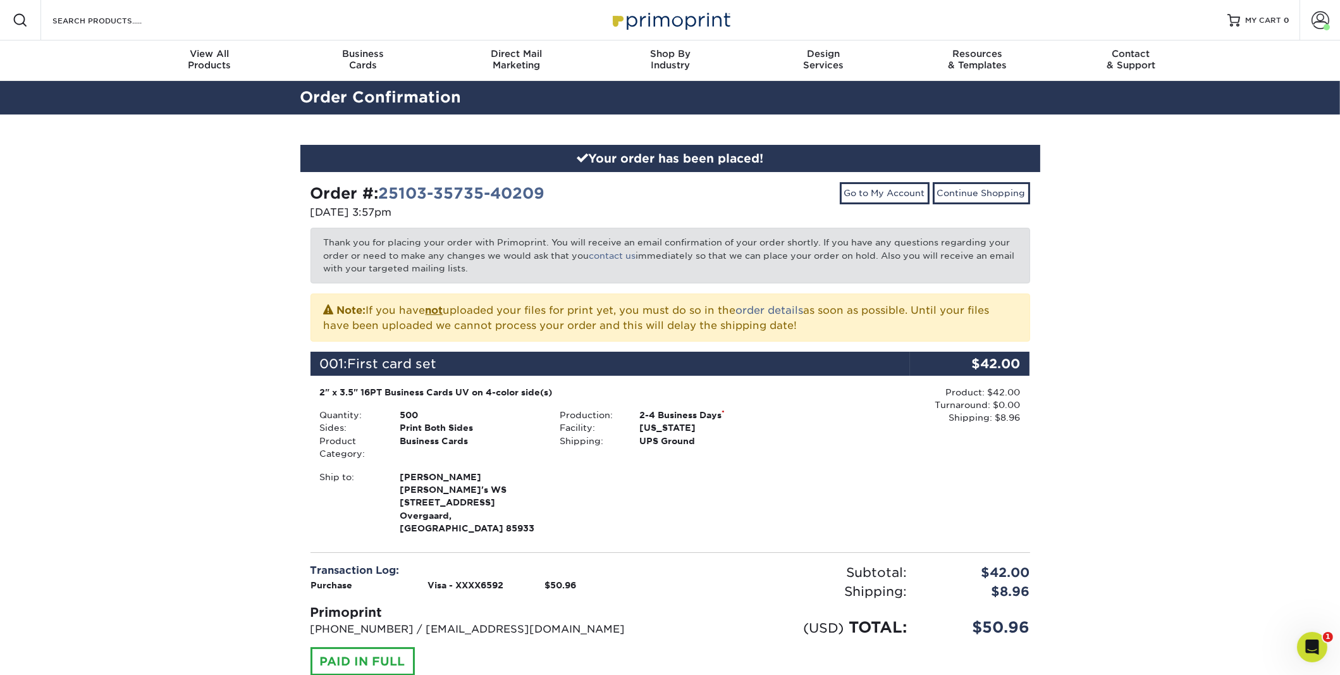
click at [1189, 416] on div "Your order has been placed! Order #: 25103-35735-40209 10/03/2025 3:57pm Go to …" at bounding box center [670, 442] width 1340 height 657
click at [1158, 249] on div "Your order has been placed! Order #: 25103-35735-40209 10/03/2025 3:57pm Go to …" at bounding box center [670, 442] width 1340 height 657
click at [1317, 23] on span at bounding box center [1321, 20] width 18 height 18
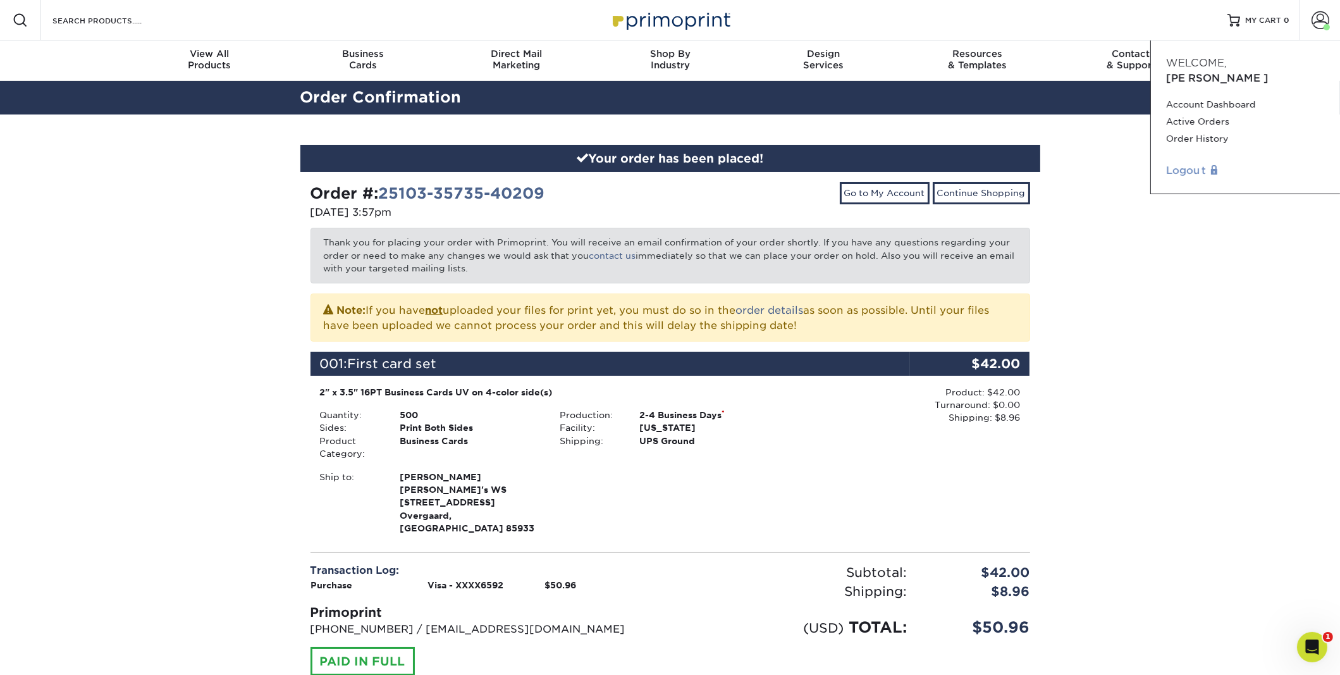
click at [1194, 163] on link "Logout" at bounding box center [1245, 170] width 159 height 15
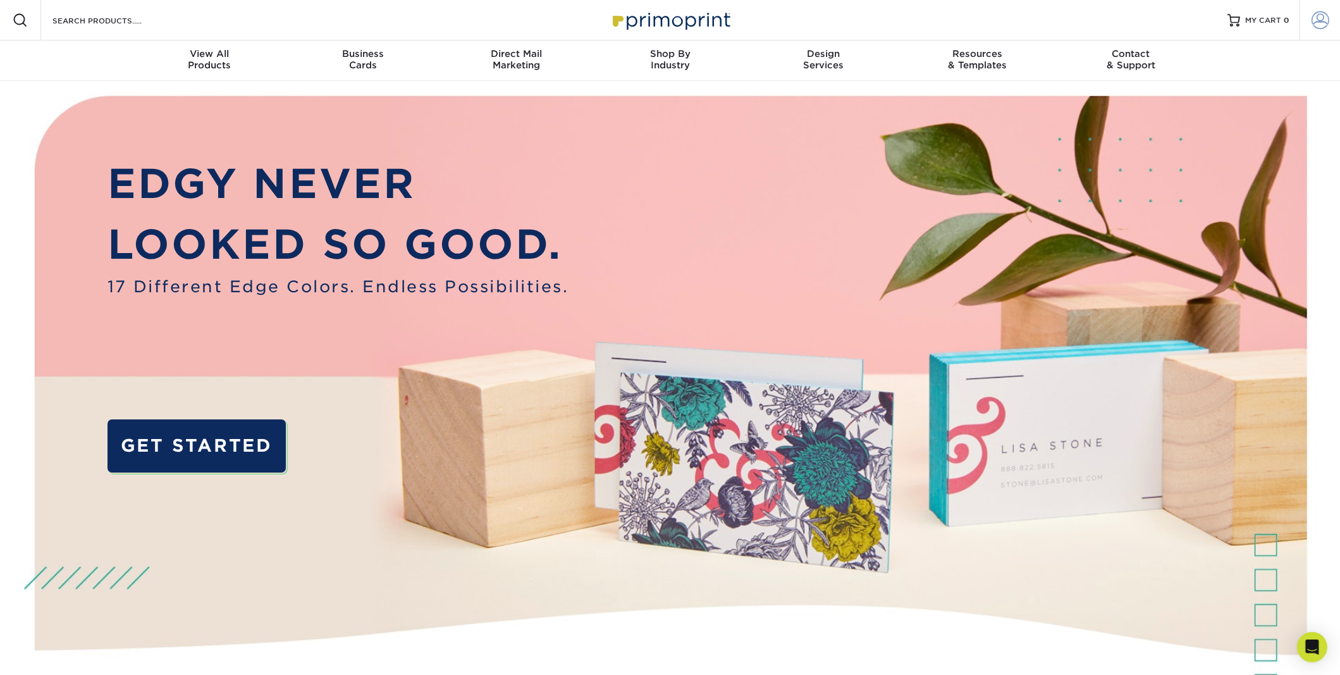
click at [1319, 16] on span at bounding box center [1321, 20] width 18 height 18
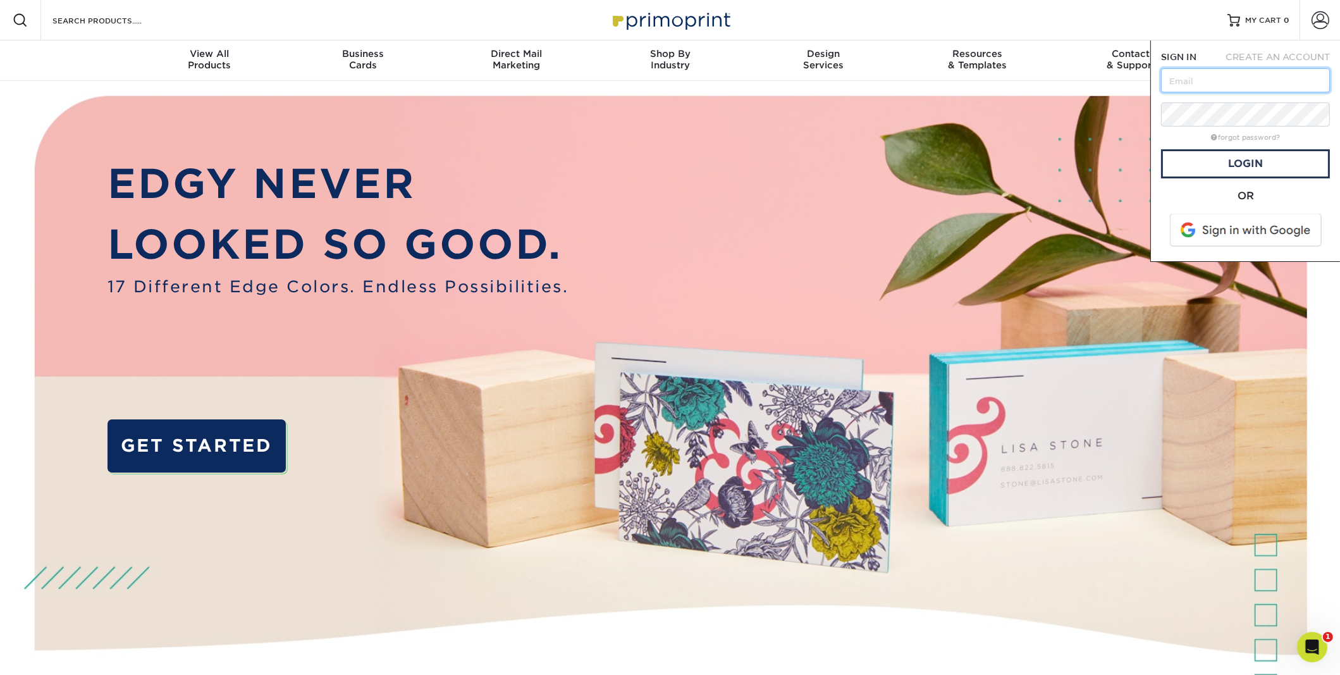
click at [1263, 80] on input "text" at bounding box center [1245, 80] width 169 height 24
click at [1253, 80] on input "text" at bounding box center [1245, 80] width 169 height 24
drag, startPoint x: 1250, startPoint y: 78, endPoint x: 1283, endPoint y: 77, distance: 33.5
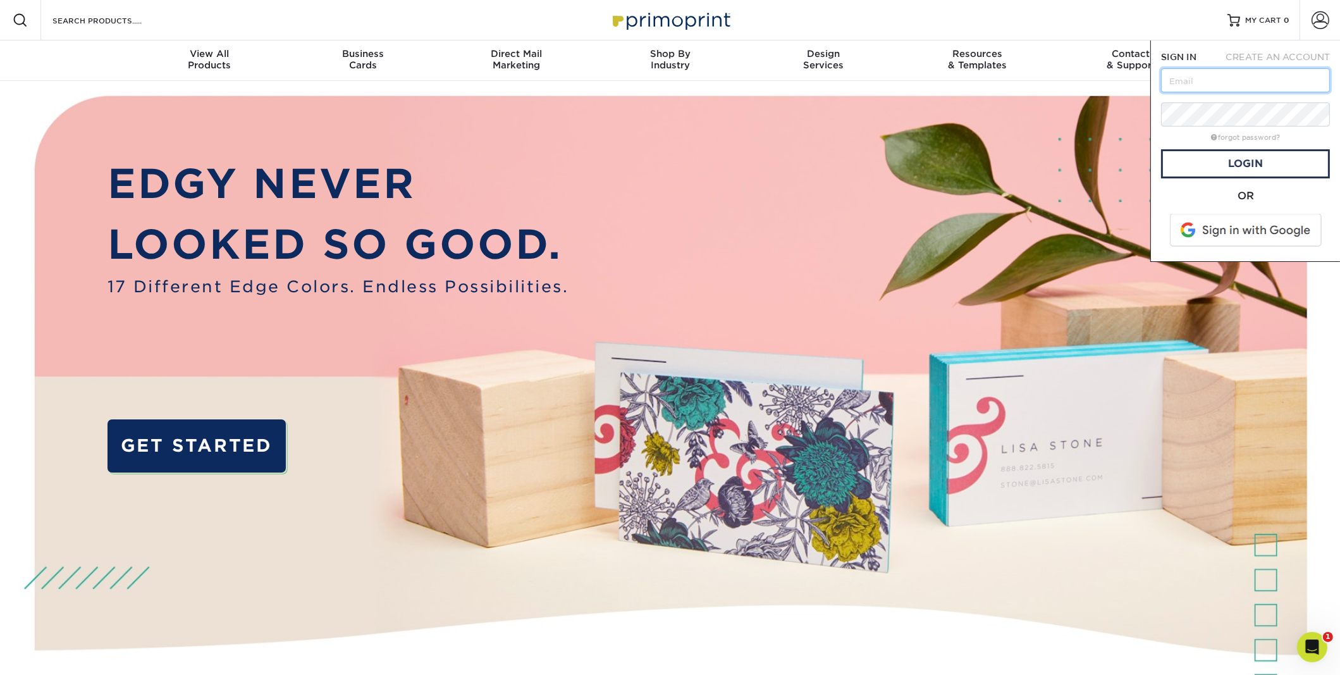
click at [1283, 77] on input "text" at bounding box center [1245, 80] width 169 height 24
paste input "[EMAIL_ADDRESS][DOMAIN_NAME]"
type input "[EMAIL_ADDRESS][DOMAIN_NAME]"
click at [1252, 163] on link "Login" at bounding box center [1245, 163] width 169 height 29
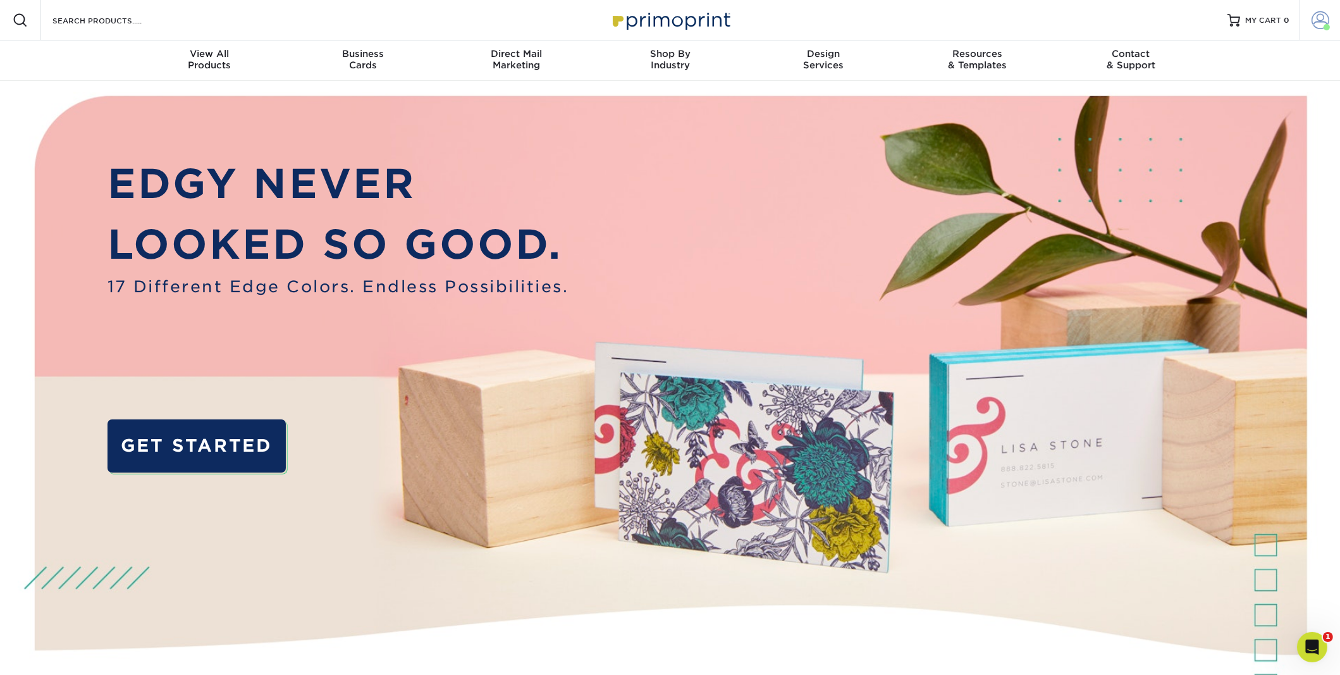
click at [1322, 16] on span at bounding box center [1321, 20] width 18 height 18
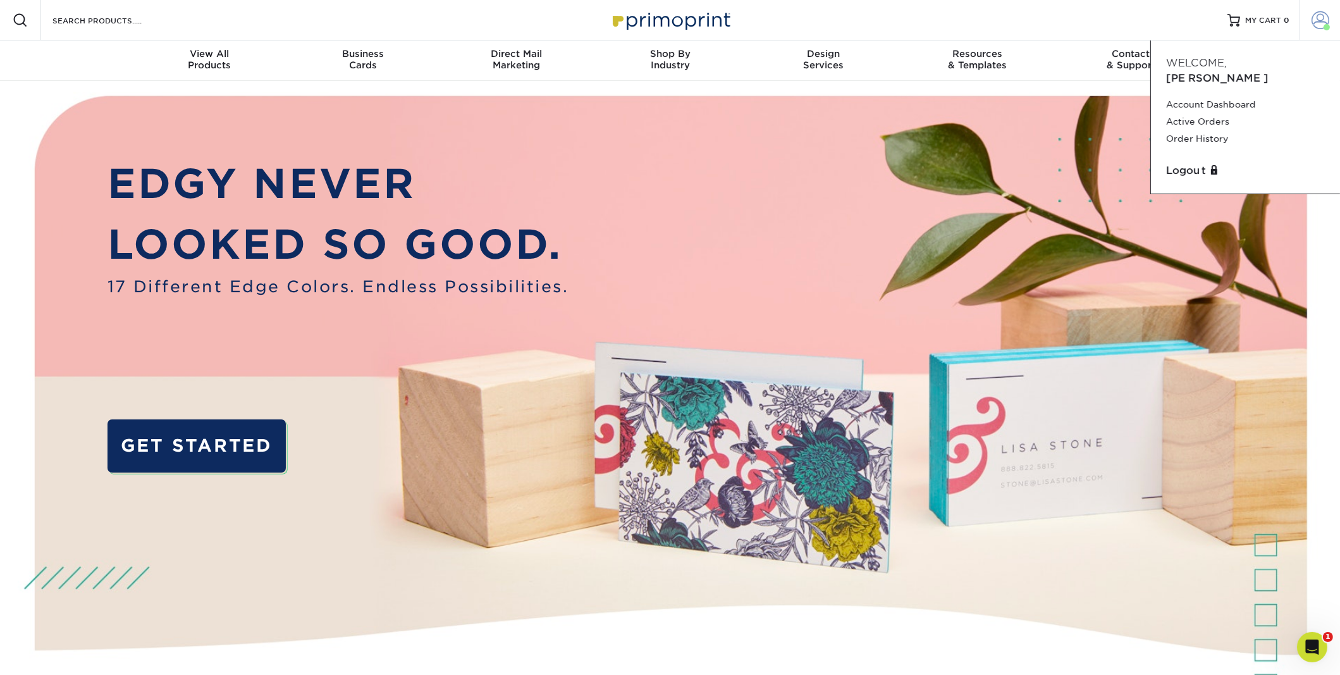
click at [1322, 16] on span at bounding box center [1321, 20] width 18 height 18
